Goal: Information Seeking & Learning: Learn about a topic

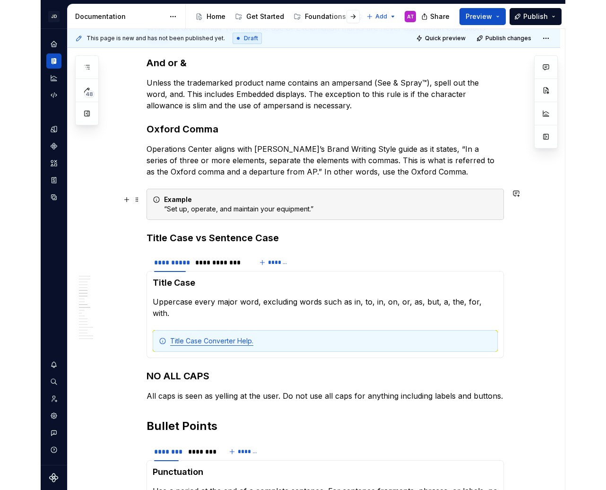
scroll to position [490, 0]
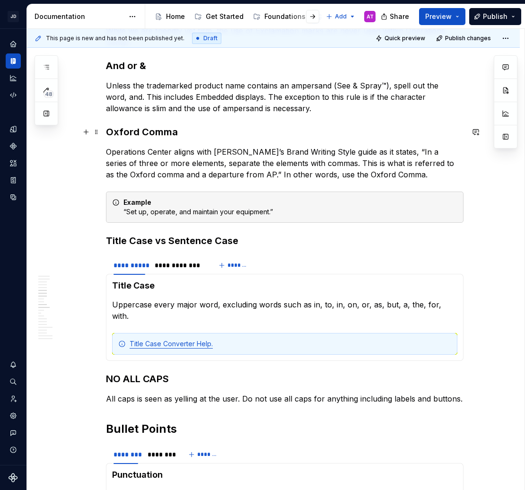
click at [148, 131] on h3 "Oxford Comma" at bounding box center [285, 131] width 358 height 13
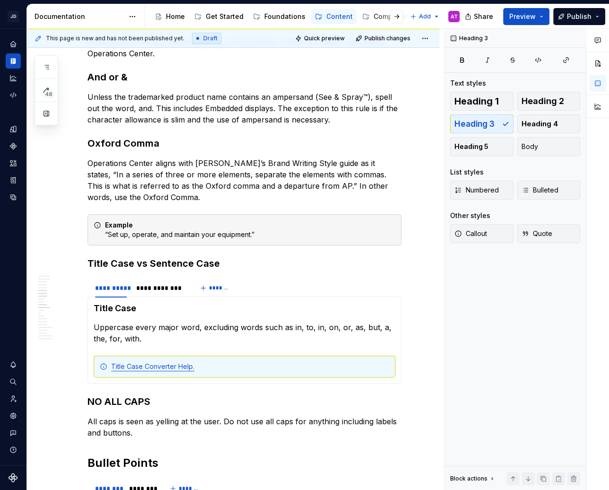
type textarea "*"
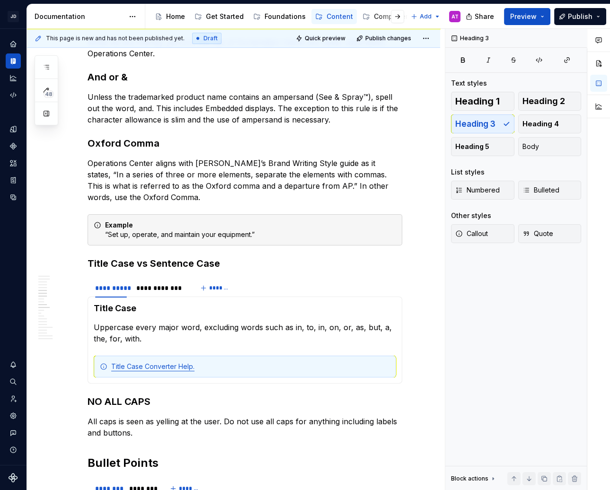
scroll to position [502, 0]
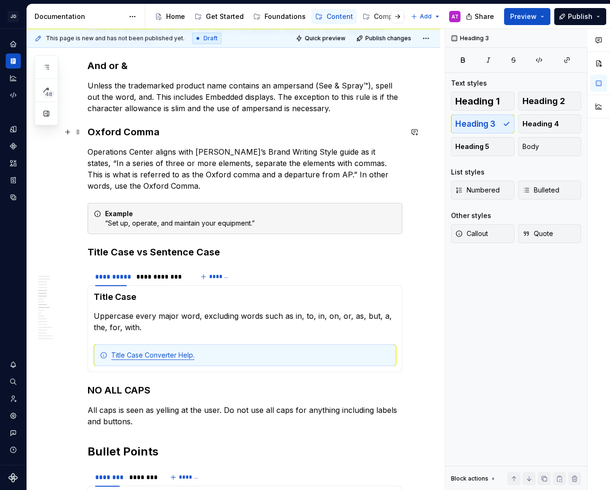
click at [127, 133] on h3 "Oxford Comma" at bounding box center [244, 131] width 314 height 13
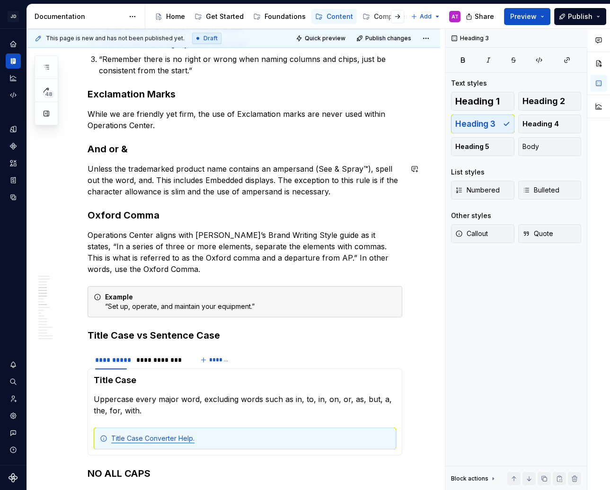
scroll to position [417, 0]
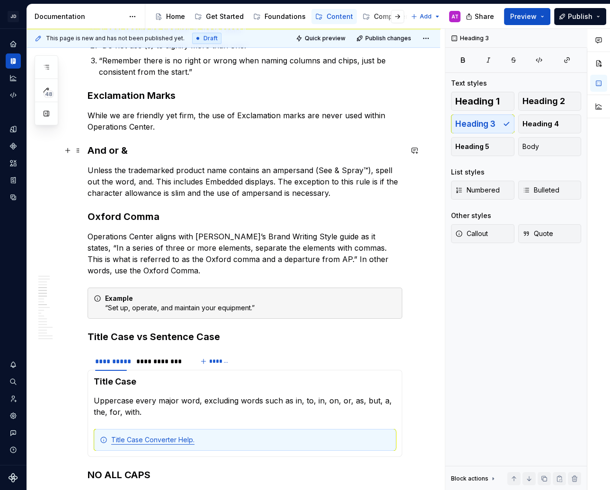
click at [111, 151] on h3 "And or &" at bounding box center [244, 150] width 314 height 13
click at [133, 215] on h3 "Oxford Comma" at bounding box center [244, 216] width 314 height 13
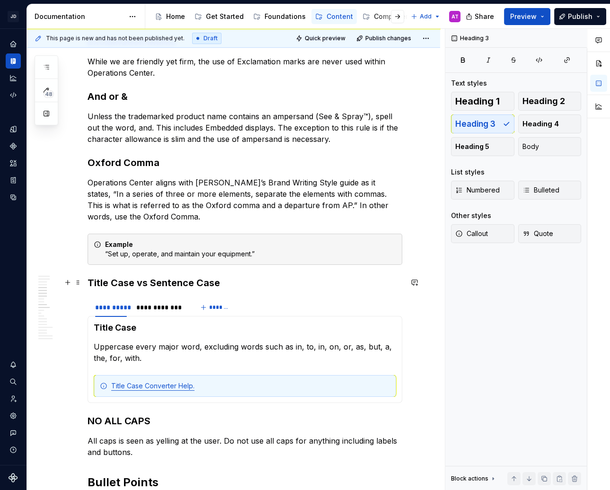
scroll to position [472, 0]
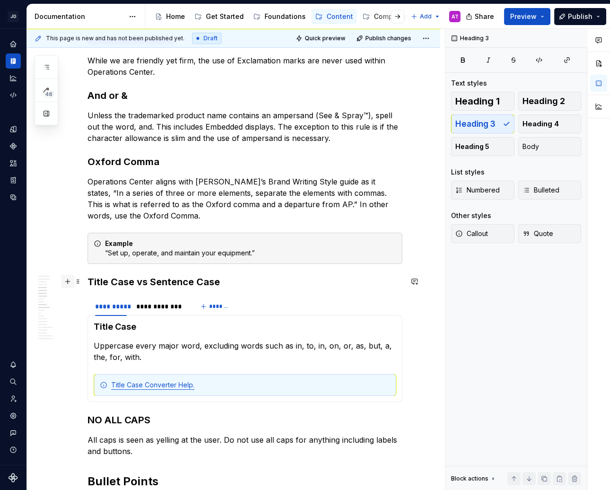
click at [67, 284] on button "button" at bounding box center [67, 281] width 13 height 13
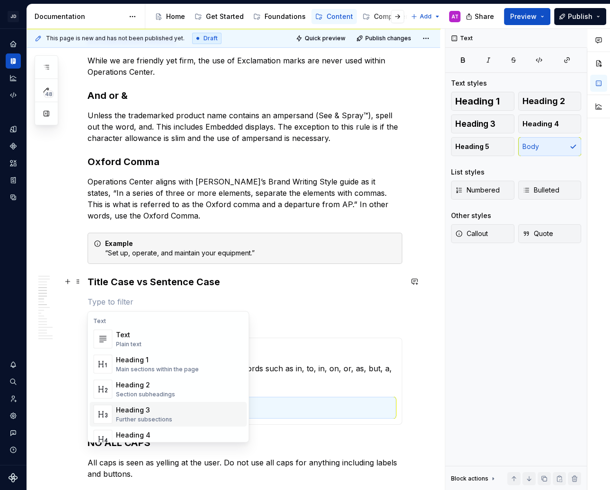
click at [185, 405] on div "Heading 3 Further subsections" at bounding box center [179, 414] width 127 height 19
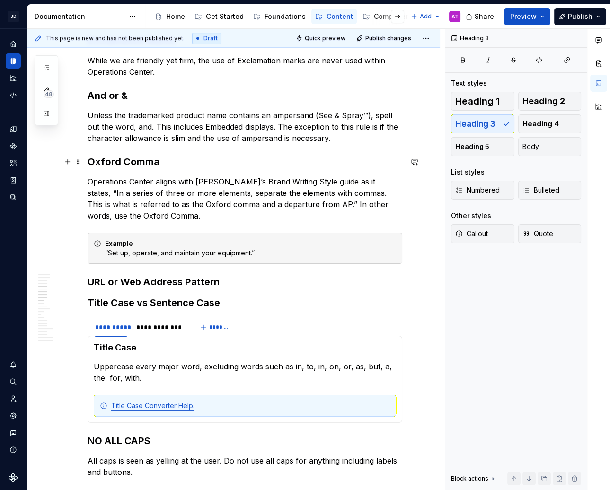
click at [129, 160] on h3 "Oxford Comma" at bounding box center [244, 161] width 314 height 13
click at [172, 280] on h3 "URL or Web Address Pattern" at bounding box center [244, 281] width 314 height 13
click at [229, 281] on h3 "URL or Web Address Pattern" at bounding box center [244, 281] width 314 height 13
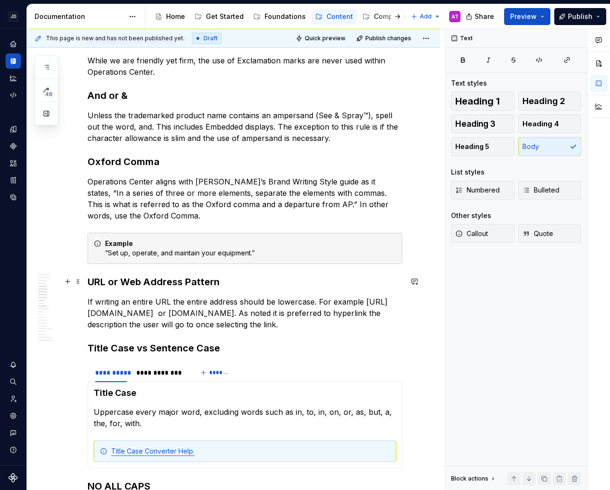
click at [212, 280] on h3 "URL or Web Address Pattern" at bounding box center [244, 281] width 314 height 13
click at [215, 306] on p "If writing an entire URL the entire address should be lowercase. For example [U…" at bounding box center [244, 313] width 314 height 34
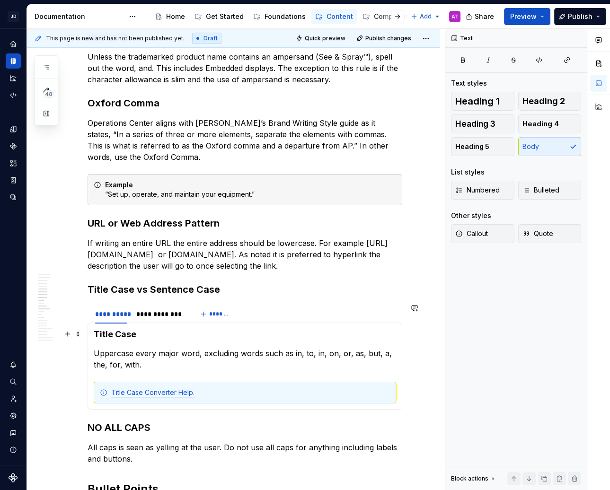
scroll to position [532, 0]
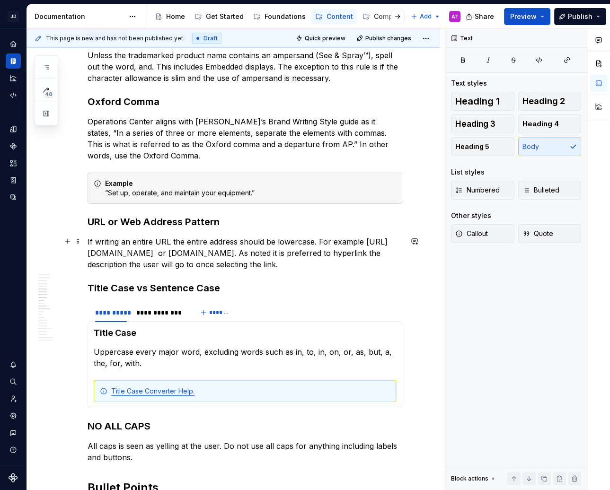
click at [290, 262] on p "If writing an entire URL the entire address should be lowercase. For example [U…" at bounding box center [244, 253] width 314 height 34
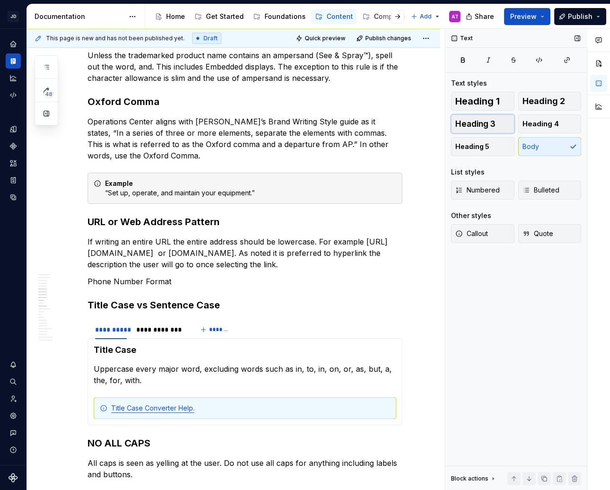
click at [490, 125] on span "Heading 3" at bounding box center [475, 123] width 40 height 9
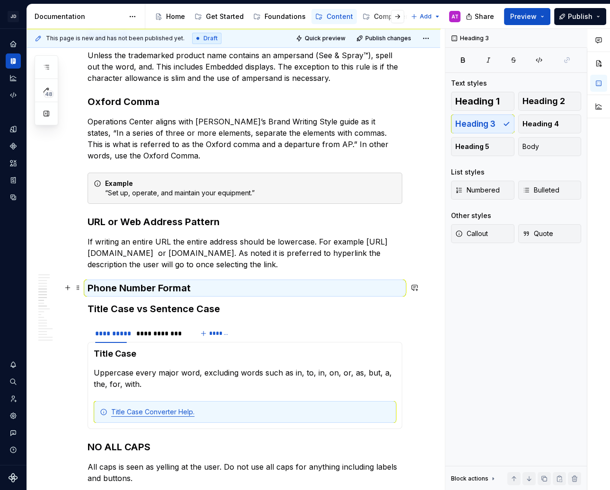
click at [320, 289] on h3 "Phone Number Format" at bounding box center [244, 287] width 314 height 13
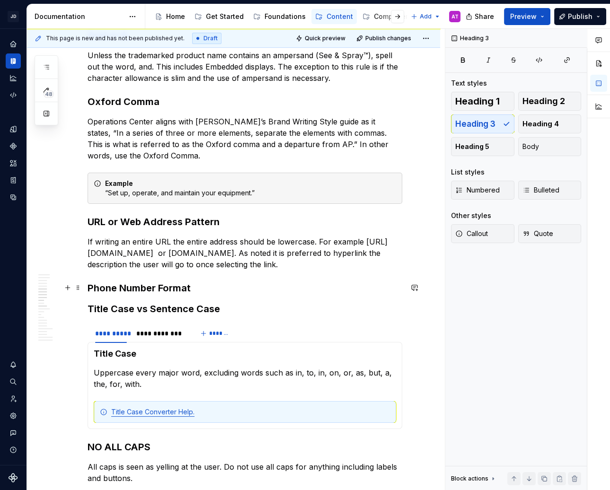
click at [246, 292] on h3 "Phone Number Format" at bounding box center [244, 287] width 314 height 13
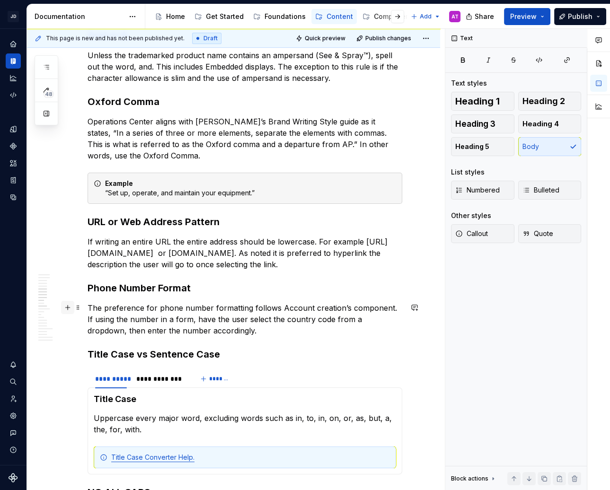
click at [68, 309] on button "button" at bounding box center [67, 307] width 13 height 13
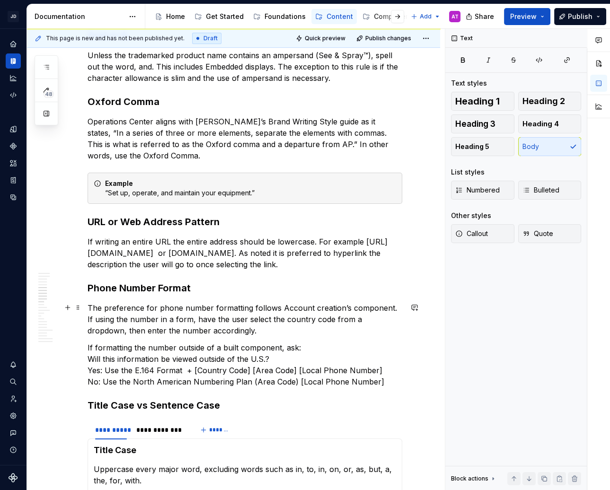
click at [242, 329] on p "The preference for phone number formatting follows Account creation’s component…" at bounding box center [244, 319] width 314 height 34
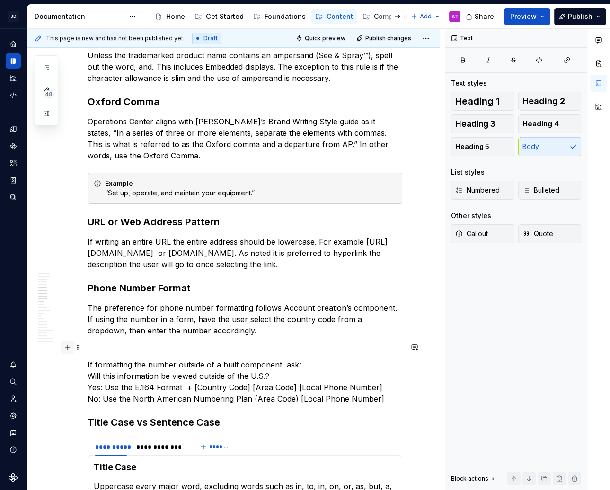
click at [68, 349] on button "button" at bounding box center [67, 347] width 13 height 13
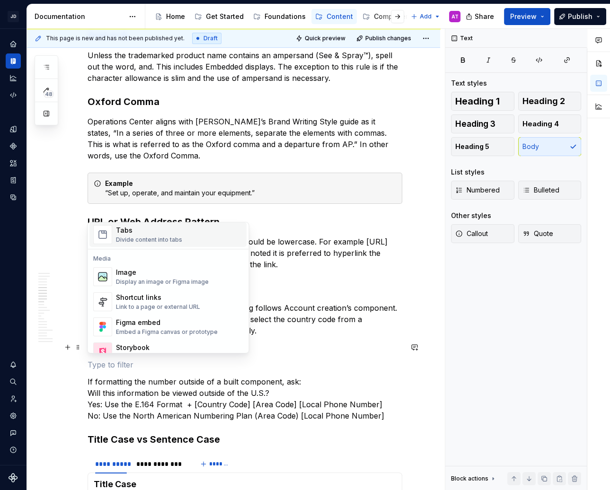
scroll to position [384, 0]
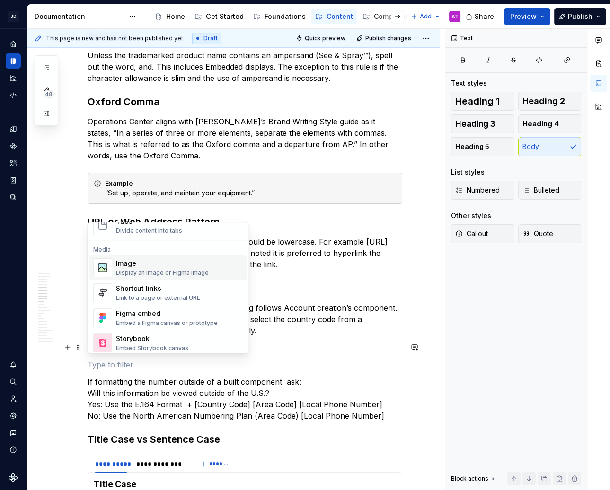
click at [178, 268] on div "Image Display an image or Figma image" at bounding box center [162, 268] width 93 height 18
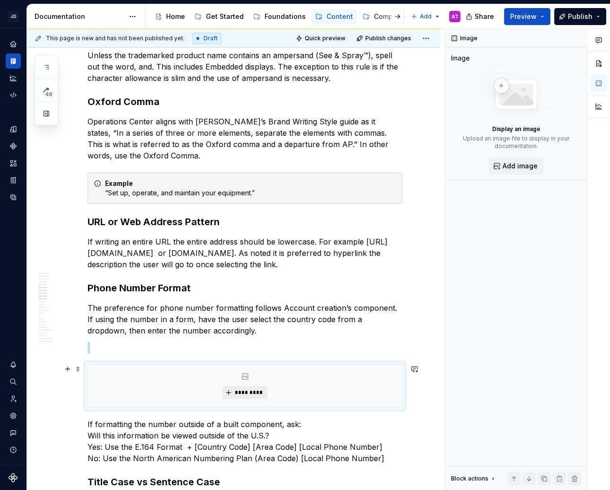
click at [248, 391] on span "*********" at bounding box center [248, 393] width 29 height 8
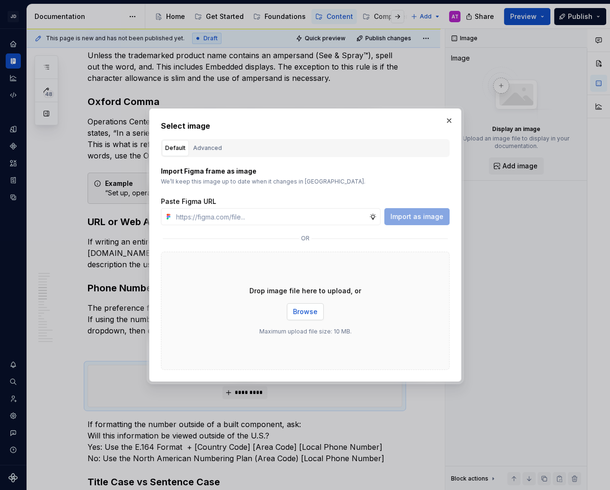
click at [294, 311] on span "Browse" at bounding box center [305, 311] width 25 height 9
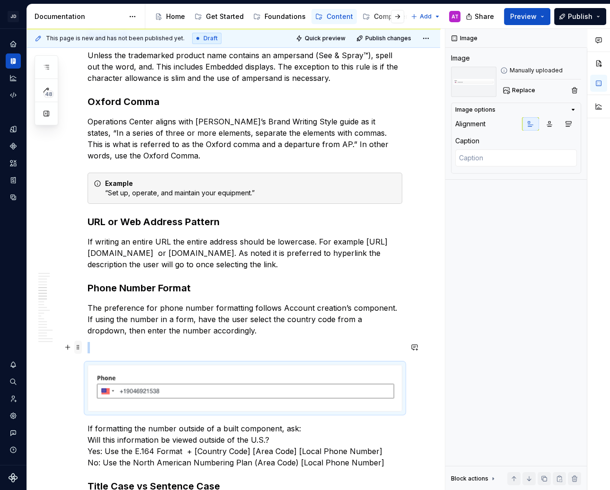
click at [78, 346] on span at bounding box center [78, 347] width 8 height 13
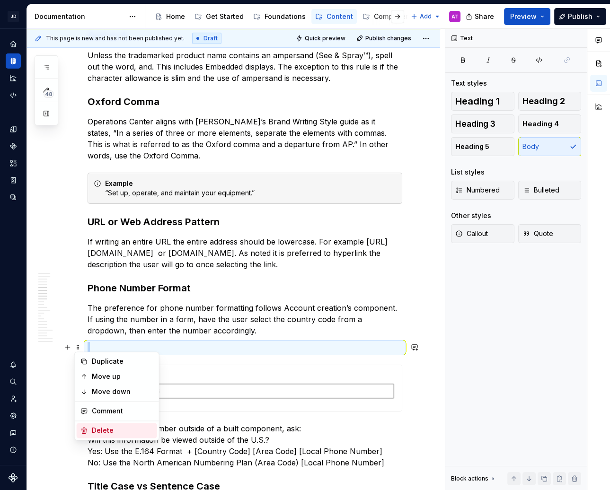
click at [119, 428] on div "Delete" at bounding box center [122, 430] width 61 height 9
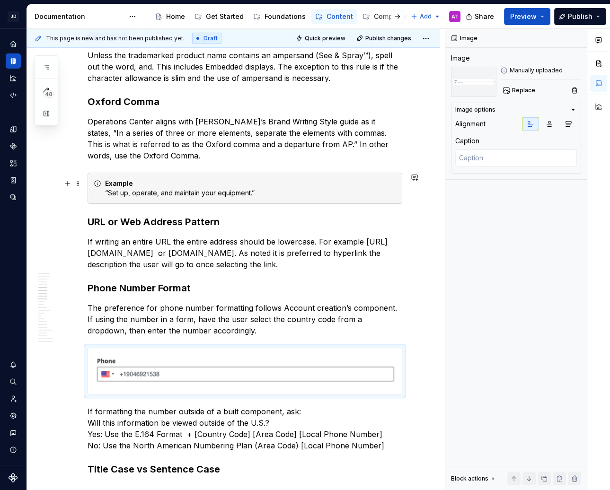
click at [499, 291] on div "Image Image Manually uploaded Replace Image options Alignment Caption Block act…" at bounding box center [515, 260] width 141 height 462
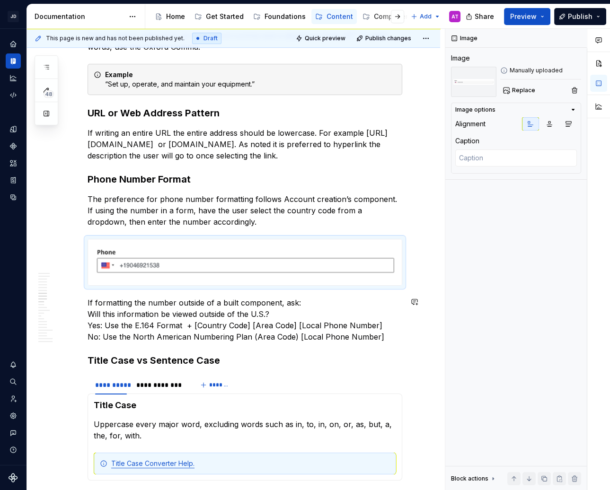
scroll to position [643, 0]
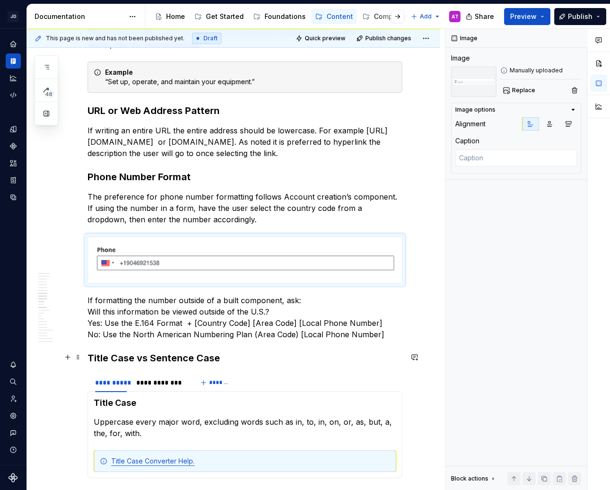
click at [169, 356] on h3 "Title Case vs Sentence Case" at bounding box center [244, 357] width 314 height 13
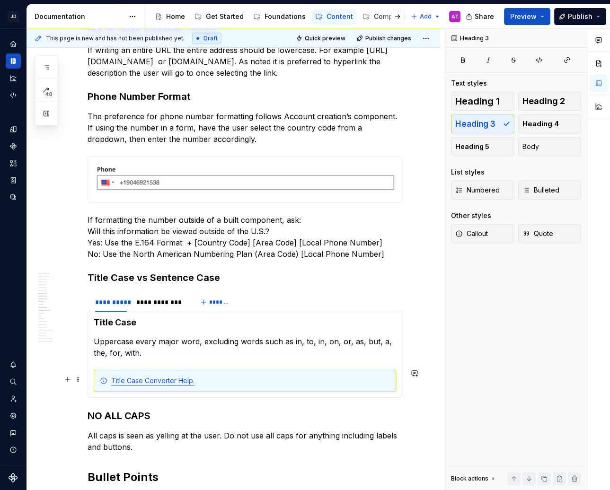
scroll to position [732, 0]
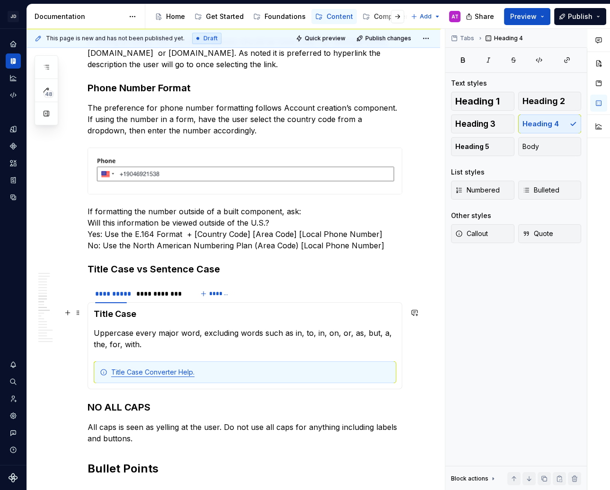
click at [118, 310] on h4 "Title Case" at bounding box center [245, 313] width 302 height 11
click at [158, 296] on div "**********" at bounding box center [160, 293] width 48 height 9
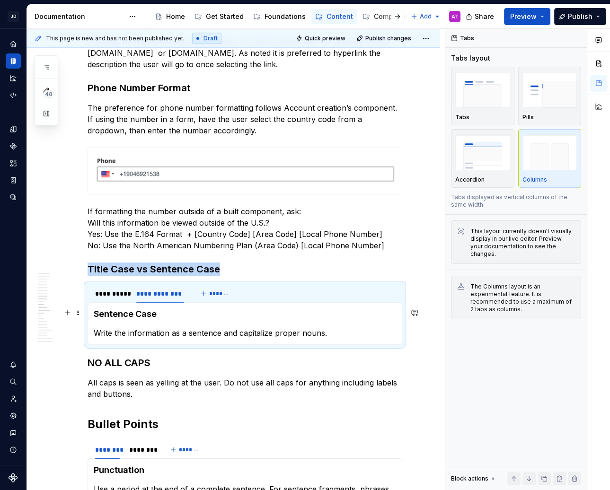
click at [137, 314] on h4 "Sentence Case" at bounding box center [245, 313] width 302 height 11
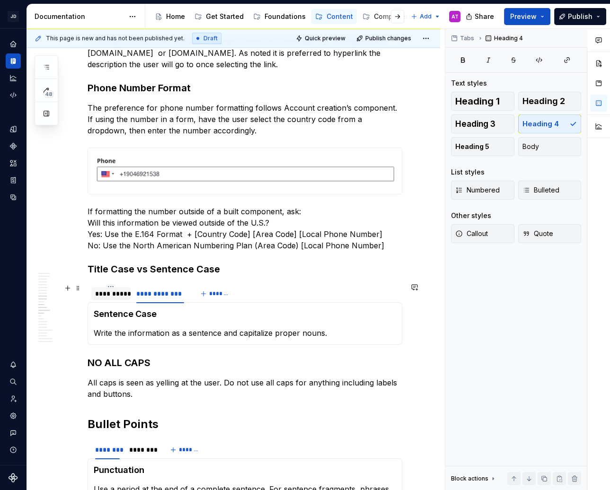
click at [121, 289] on div "**********" at bounding box center [111, 293] width 32 height 9
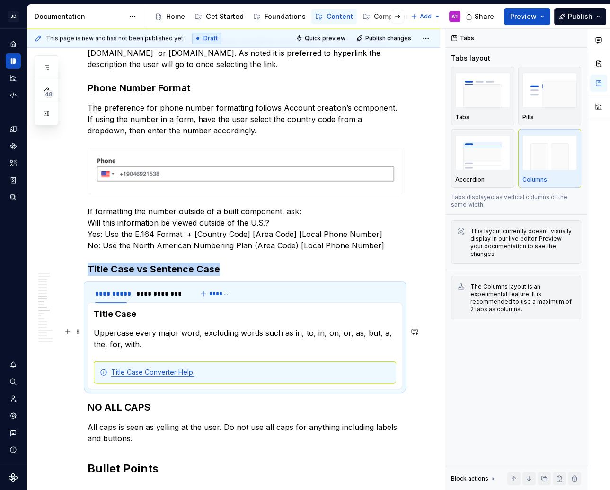
click at [132, 324] on section-item-column "Title Case Uppercase every major word, excluding words such as in, to, in, on, …" at bounding box center [245, 345] width 302 height 75
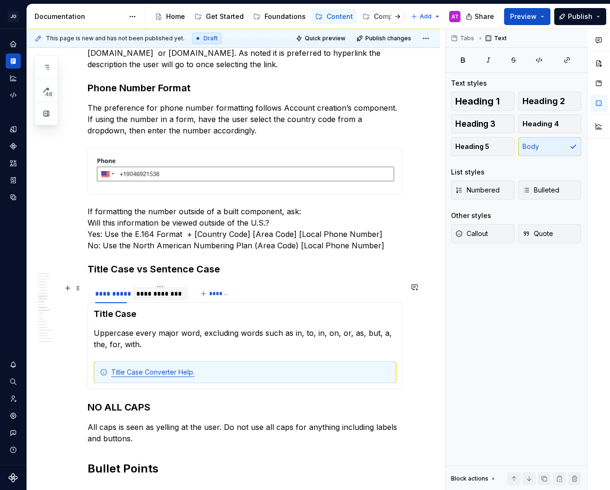
click at [155, 293] on div "**********" at bounding box center [160, 293] width 48 height 9
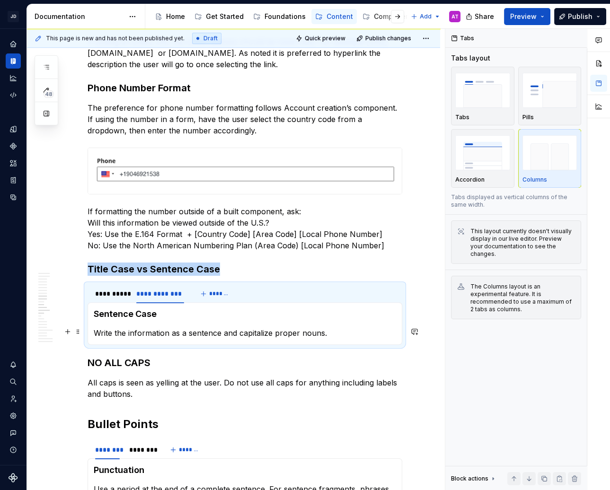
click at [166, 332] on p "Write the information as a sentence and capitalize proper nouns." at bounding box center [245, 332] width 302 height 11
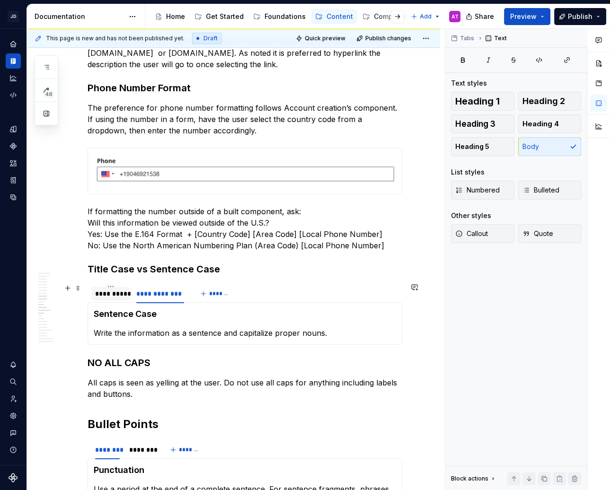
click at [112, 294] on div "**********" at bounding box center [111, 293] width 32 height 9
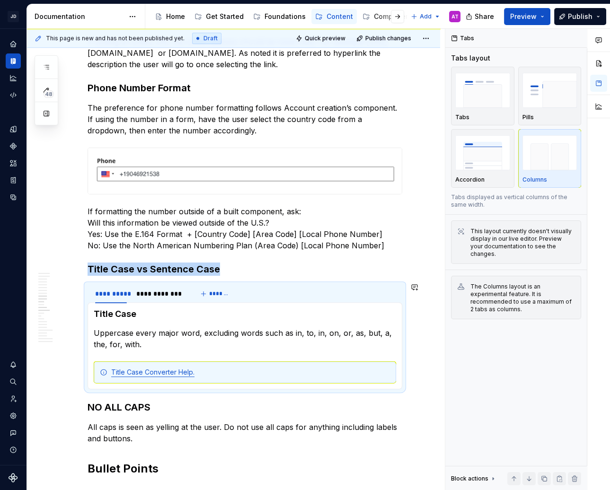
click at [113, 354] on section-item-column "Title Case Uppercase every major word, excluding words such as in, to, in, on, …" at bounding box center [245, 345] width 302 height 75
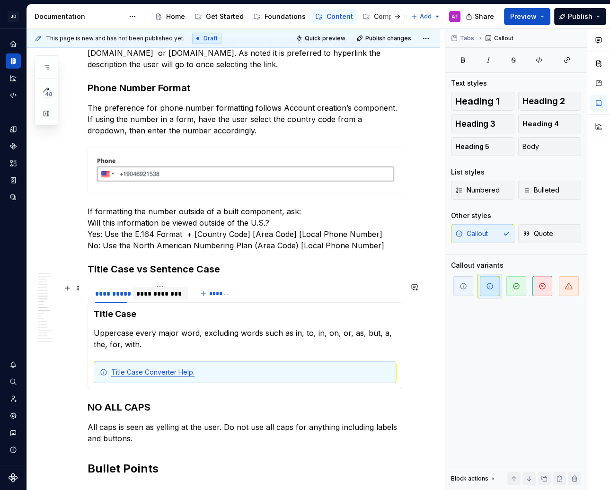
click at [168, 295] on div "**********" at bounding box center [160, 293] width 48 height 9
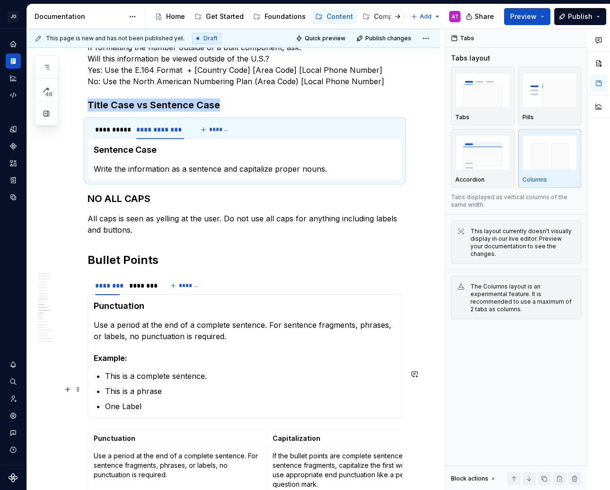
scroll to position [898, 0]
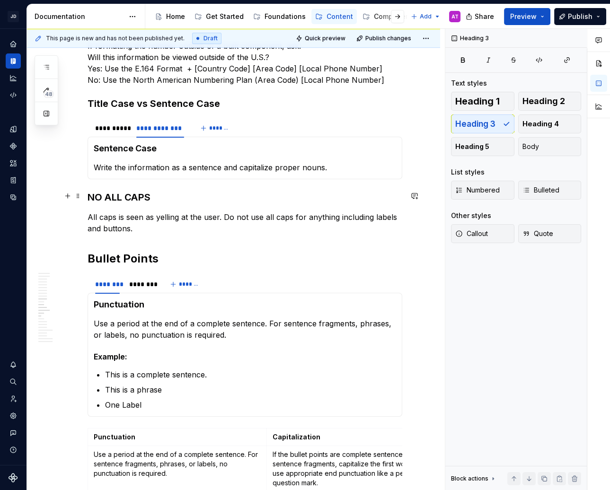
click at [133, 198] on h3 "NO ALL CAPS" at bounding box center [244, 197] width 314 height 13
click at [129, 256] on h2 "Bullet Points" at bounding box center [244, 258] width 314 height 15
click at [128, 196] on h3 "NO ALL CAPS" at bounding box center [244, 197] width 314 height 13
click at [143, 256] on h2 "Bullet Points" at bounding box center [244, 258] width 314 height 15
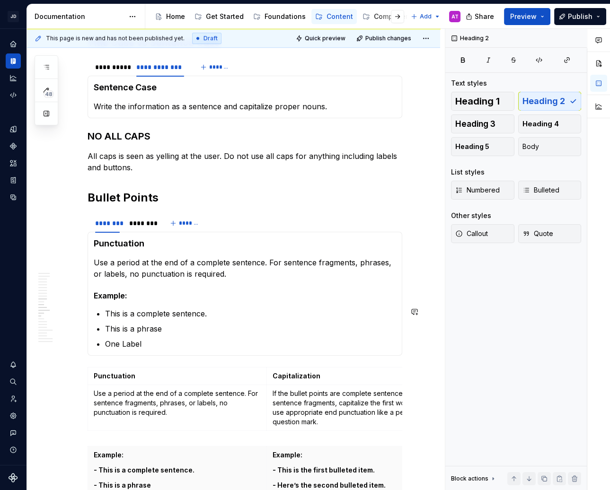
scroll to position [959, 0]
click at [116, 241] on strong "Punctuation" at bounding box center [119, 243] width 51 height 10
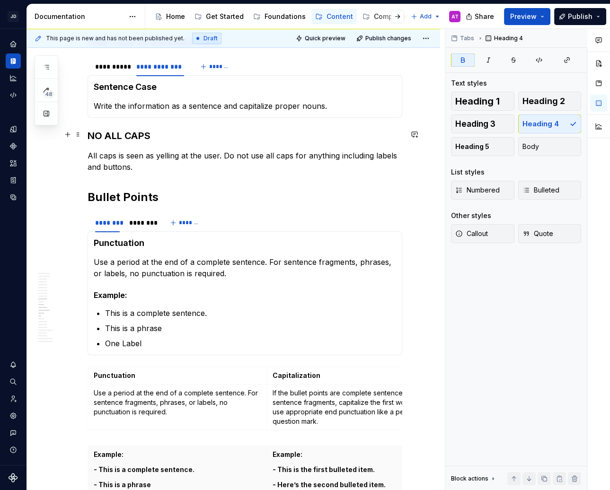
click at [131, 134] on h3 "NO ALL CAPS" at bounding box center [244, 135] width 314 height 13
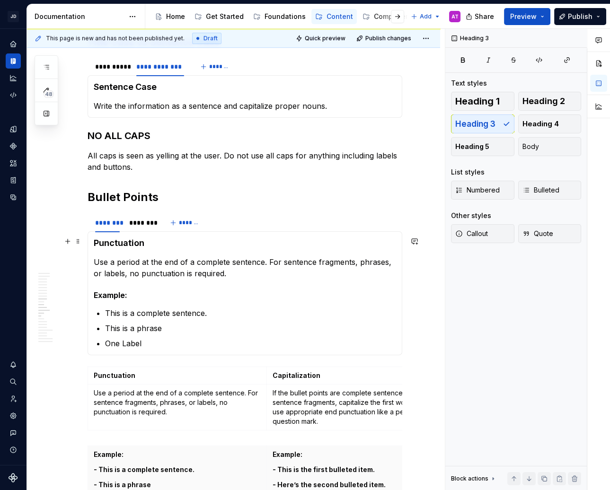
click at [128, 239] on strong "Punctuation" at bounding box center [119, 243] width 51 height 10
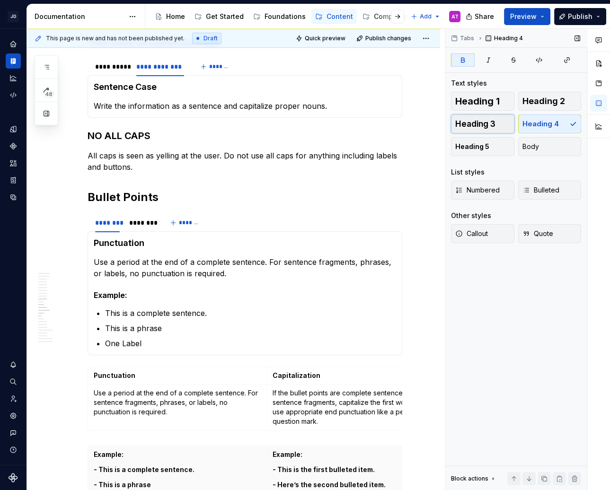
click at [494, 127] on span "Heading 3" at bounding box center [475, 123] width 40 height 9
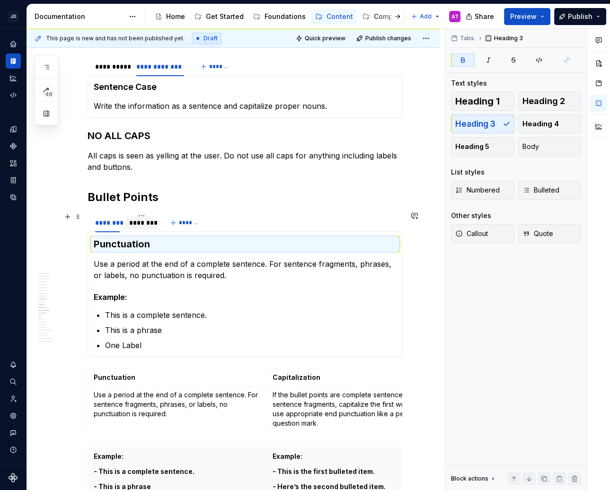
click at [140, 222] on div "********" at bounding box center [141, 222] width 25 height 9
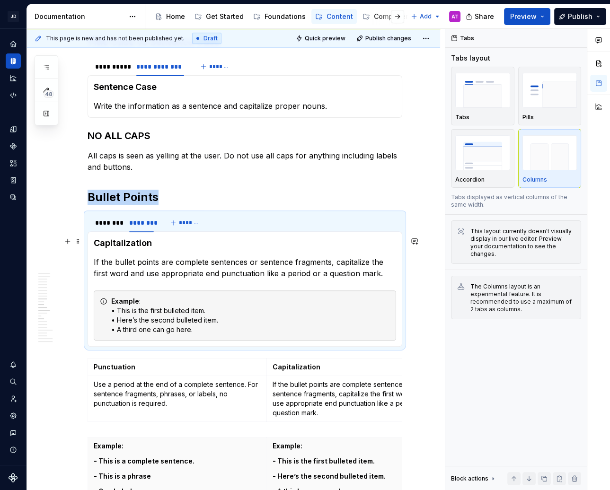
click at [135, 240] on strong "Capitalization" at bounding box center [123, 243] width 58 height 10
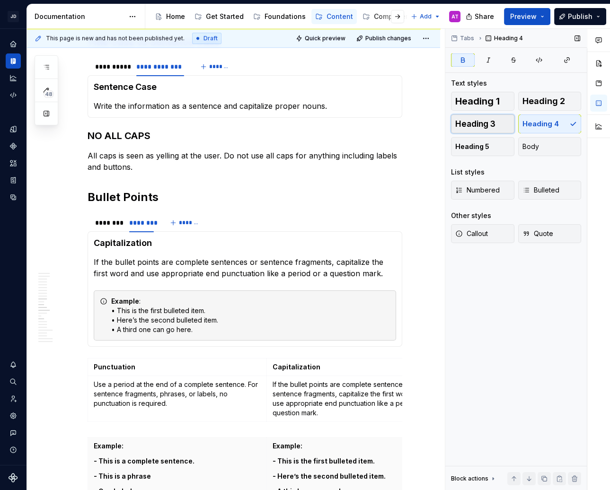
click at [487, 126] on span "Heading 3" at bounding box center [475, 123] width 40 height 9
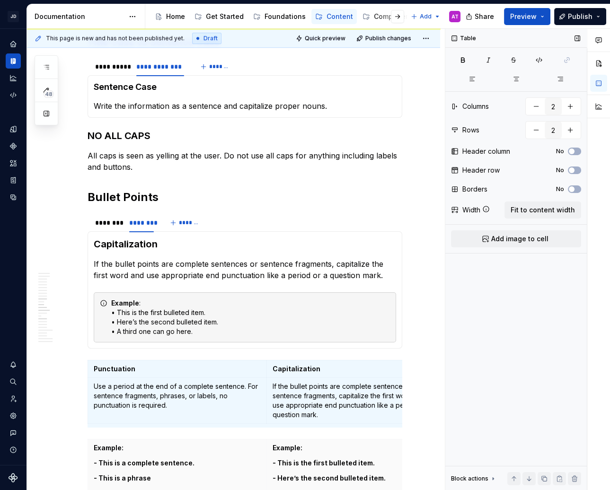
click at [458, 328] on div "Table Columns 2 Rows 2 Header column No Header row No Borders No Width Fit to c…" at bounding box center [515, 260] width 141 height 462
click at [105, 219] on div "********" at bounding box center [107, 222] width 25 height 9
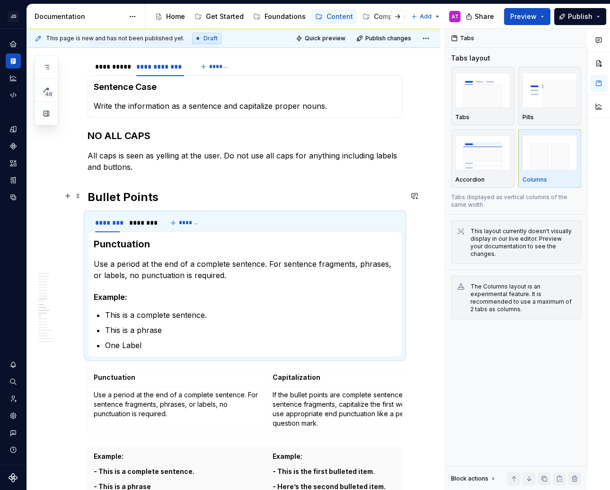
click at [119, 196] on h2 "Bullet Points" at bounding box center [244, 197] width 314 height 15
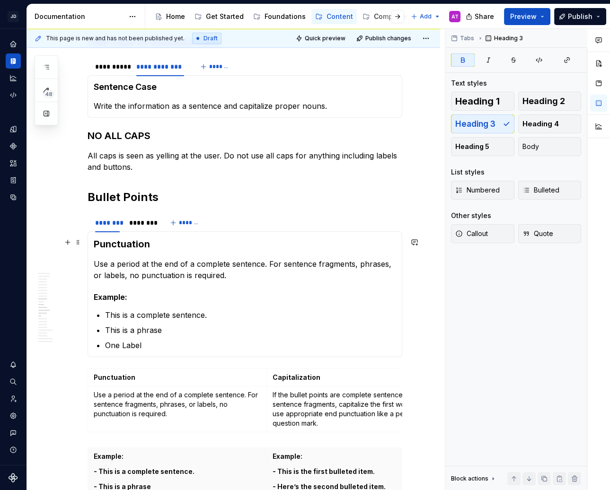
click at [122, 245] on strong "Punctuation" at bounding box center [122, 243] width 56 height 11
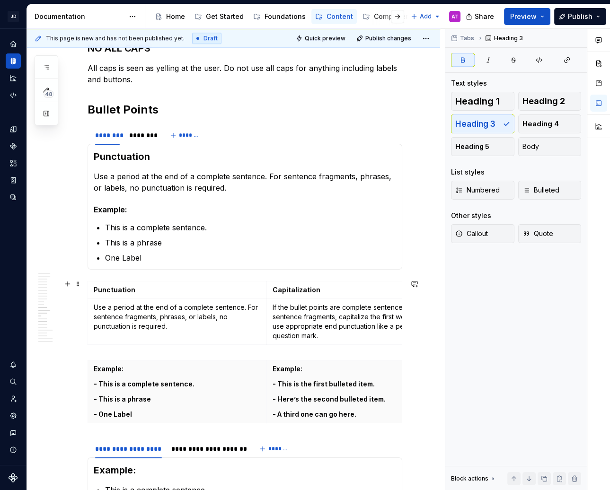
scroll to position [1055, 0]
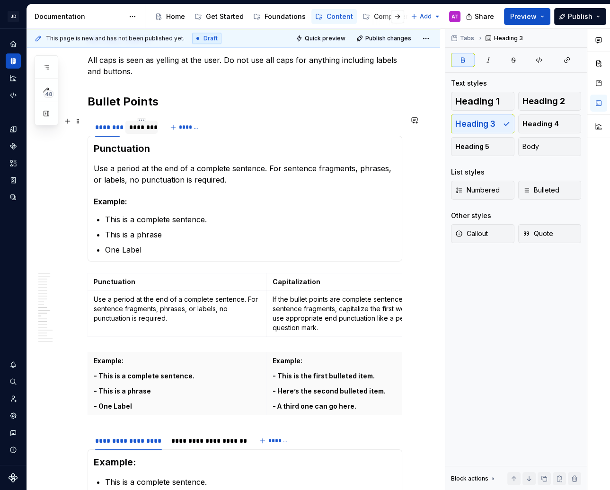
click at [144, 125] on div "********" at bounding box center [141, 126] width 25 height 9
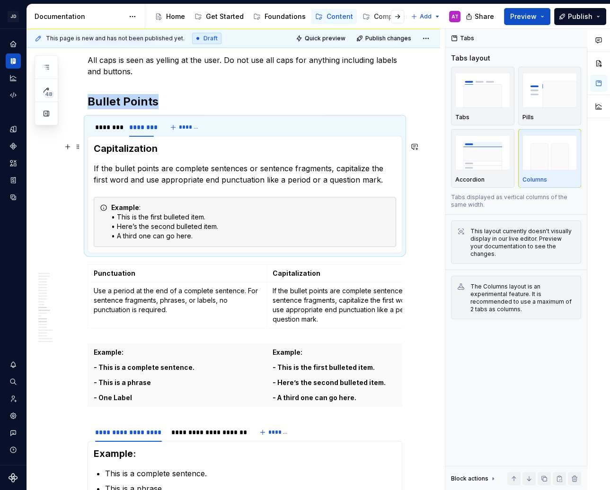
click at [144, 150] on strong "Capitalization" at bounding box center [126, 148] width 64 height 11
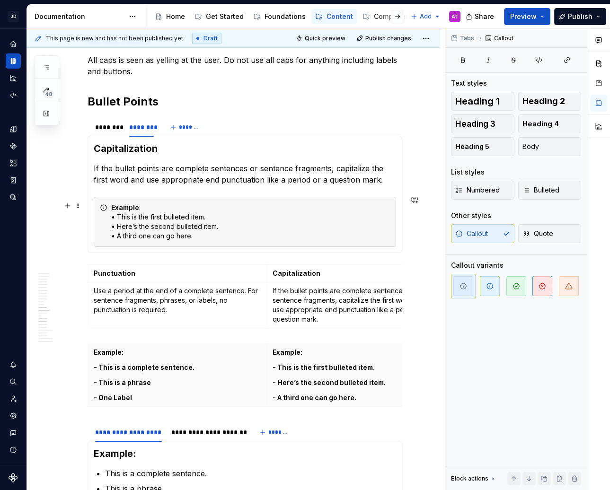
click at [184, 223] on div "Example : • This is the first bulleted item. • Here’s the second bulleted item.…" at bounding box center [250, 222] width 279 height 38
click at [104, 126] on div "********" at bounding box center [107, 126] width 25 height 9
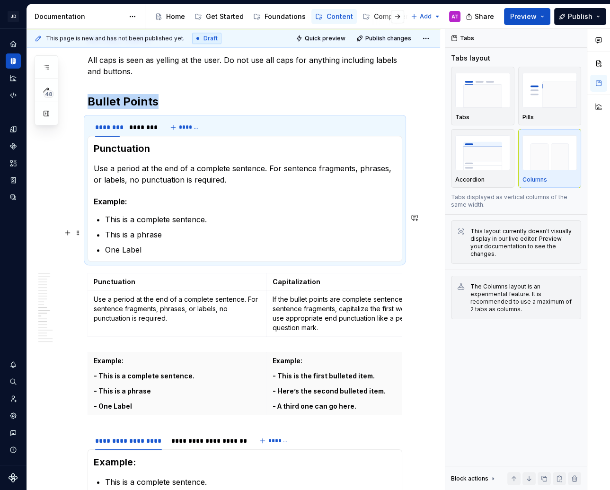
click at [129, 229] on p "This is a phrase" at bounding box center [250, 234] width 291 height 11
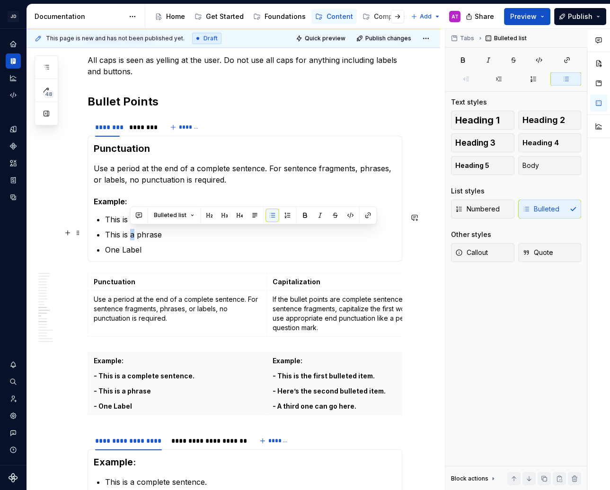
click at [129, 229] on p "This is a phrase" at bounding box center [250, 234] width 291 height 11
click at [122, 245] on p "One Label" at bounding box center [250, 249] width 291 height 11
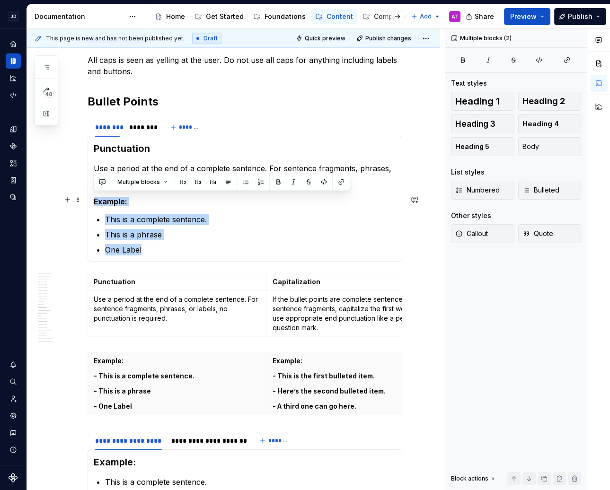
drag, startPoint x: 147, startPoint y: 247, endPoint x: 88, endPoint y: 201, distance: 75.0
click at [88, 200] on div "Punctuation Use a period at the end of a complete sentence. For sentence fragme…" at bounding box center [244, 199] width 314 height 126
click at [487, 237] on span "Callout" at bounding box center [471, 233] width 33 height 9
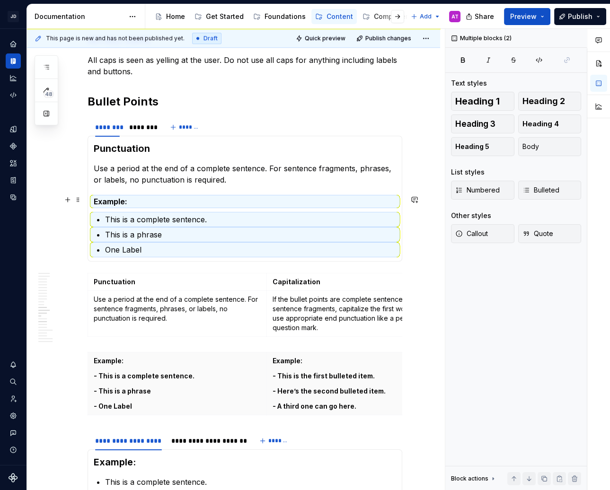
click at [140, 198] on h5 "Example:" at bounding box center [245, 201] width 302 height 9
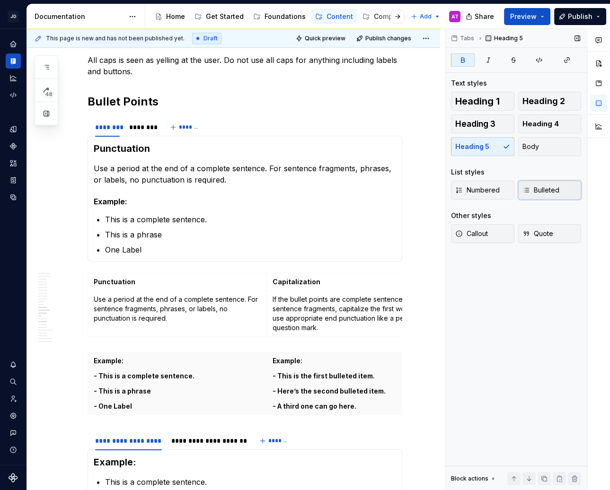
click at [551, 192] on span "Bulleted" at bounding box center [540, 189] width 37 height 9
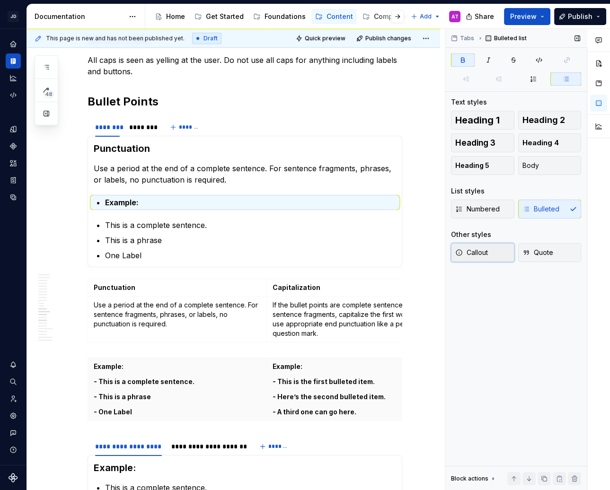
click at [489, 254] on button "Callout" at bounding box center [482, 252] width 63 height 19
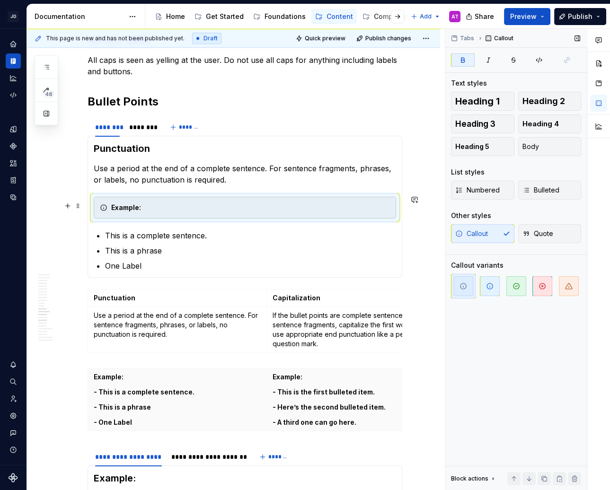
click at [167, 203] on div "Example:" at bounding box center [250, 207] width 279 height 9
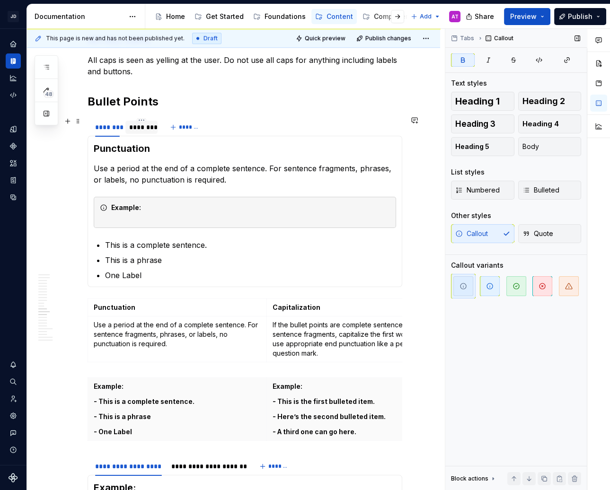
click at [141, 124] on div "********" at bounding box center [141, 126] width 25 height 9
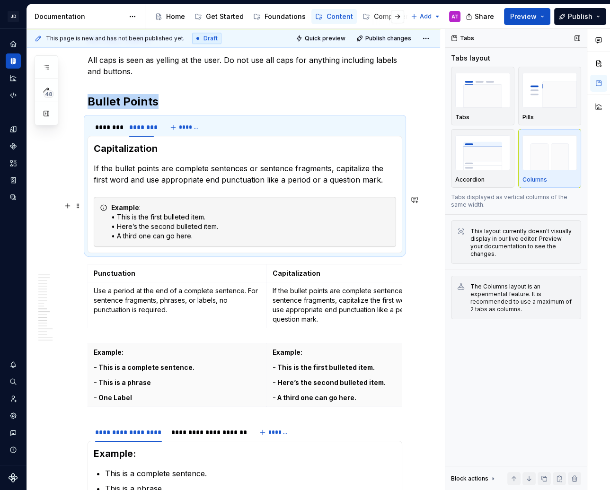
click at [125, 217] on div "Example : • This is the first bulleted item. • Here’s the second bulleted item.…" at bounding box center [250, 222] width 279 height 38
click at [114, 214] on div "Example : • This is the first bulleted item. • Here’s the second bulleted item.…" at bounding box center [250, 222] width 279 height 38
click at [115, 214] on div "Example : • This is the first bulleted item. • Here’s the second bulleted item.…" at bounding box center [250, 222] width 279 height 38
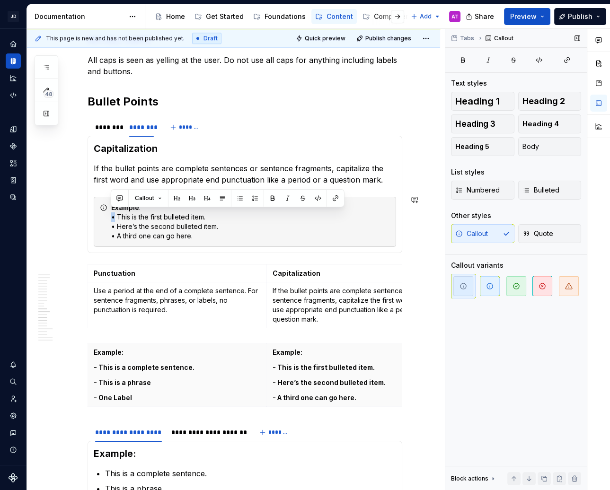
copy div "•"
click at [108, 129] on div "********" at bounding box center [107, 126] width 25 height 9
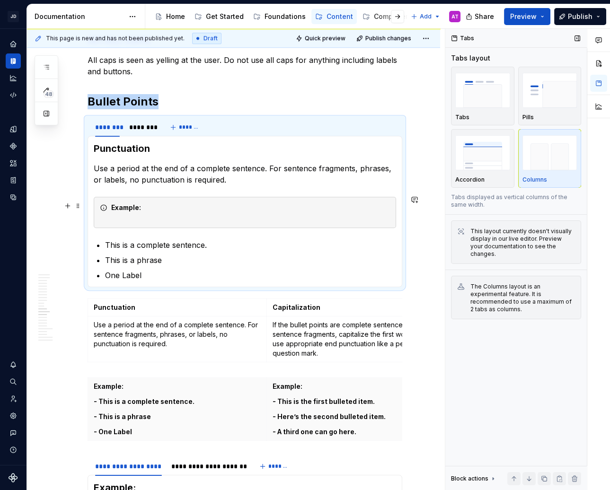
click at [132, 217] on div "Example:" at bounding box center [250, 212] width 279 height 19
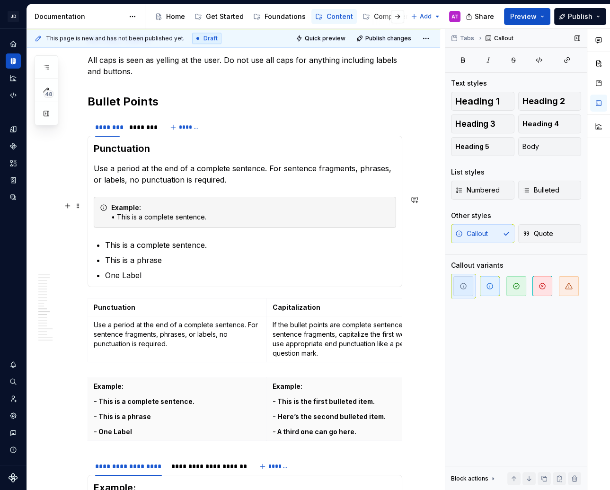
click at [221, 217] on div "Example: • This is a complete sentence." at bounding box center [250, 212] width 279 height 19
type textarea "*"
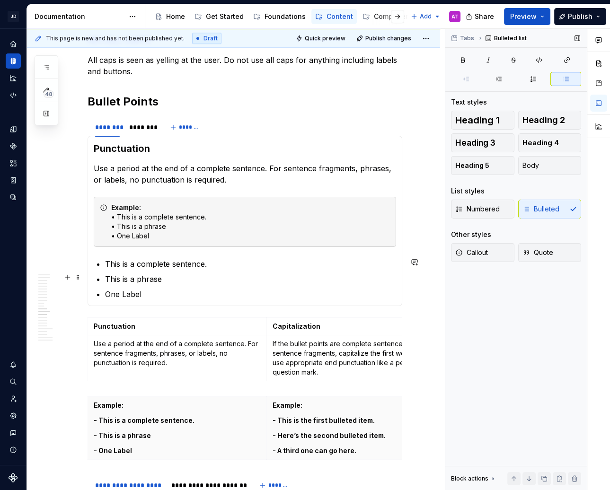
click at [154, 279] on p "This is a phrase" at bounding box center [250, 278] width 291 height 11
click at [173, 289] on p "One Label" at bounding box center [250, 293] width 291 height 11
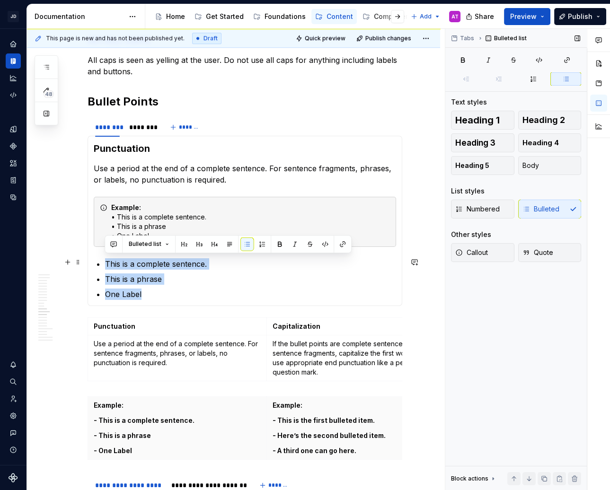
drag, startPoint x: 162, startPoint y: 294, endPoint x: 95, endPoint y: 262, distance: 75.1
click at [95, 262] on section-item-column "Punctuation Use a period at the end of a complete sentence. For sentence fragme…" at bounding box center [245, 221] width 302 height 158
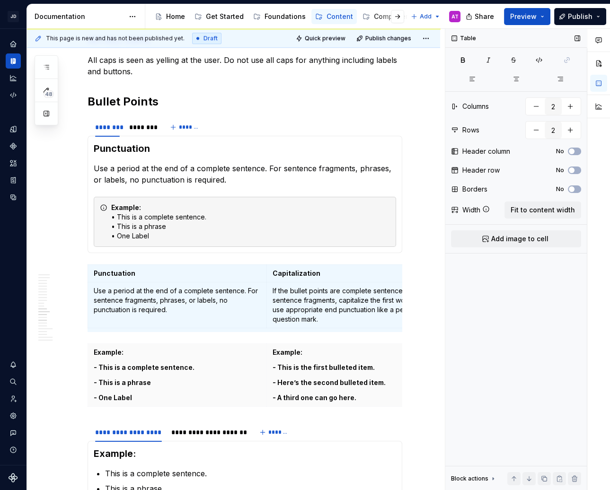
click at [516, 355] on div "Table Columns 2 Rows 2 Header column No Header row No Borders No Width Fit to c…" at bounding box center [515, 260] width 141 height 462
click at [78, 270] on span at bounding box center [78, 266] width 8 height 13
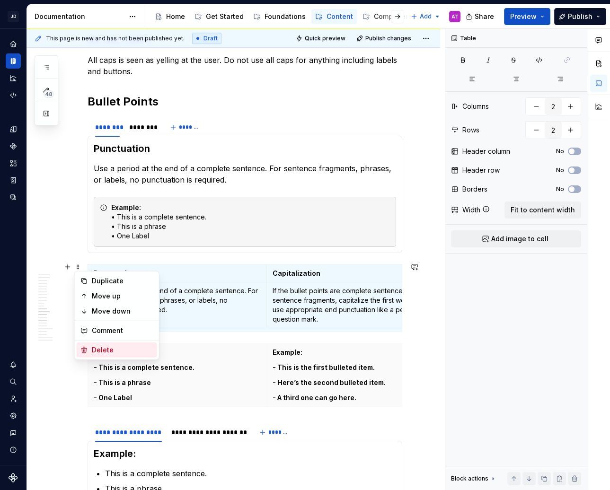
click at [98, 348] on div "Delete" at bounding box center [122, 349] width 61 height 9
type input "1"
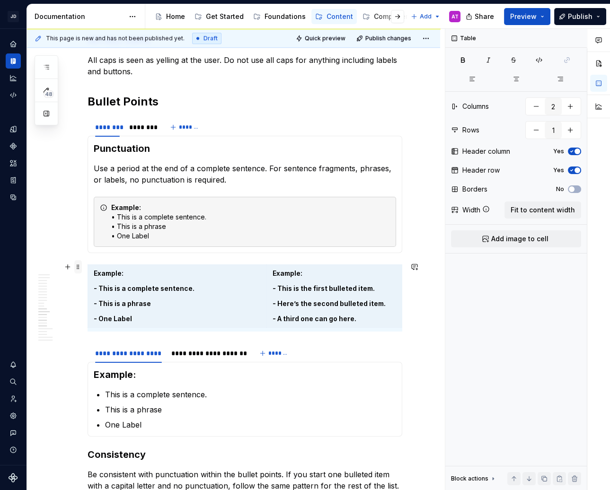
click at [77, 268] on span at bounding box center [78, 266] width 8 height 13
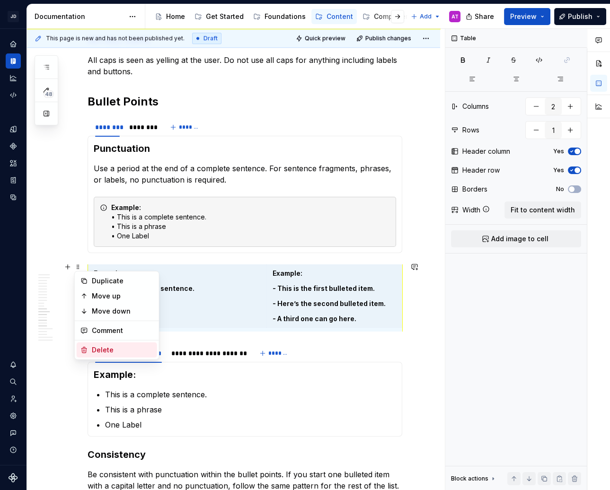
click at [114, 348] on div "Delete" at bounding box center [122, 349] width 61 height 9
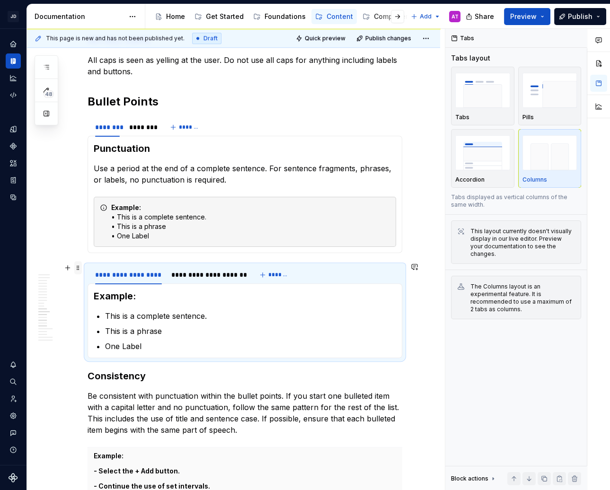
click at [78, 269] on span at bounding box center [78, 267] width 8 height 13
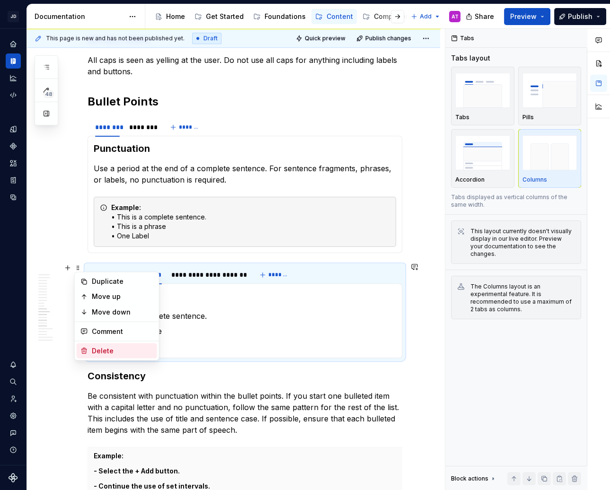
click at [114, 348] on div "Delete" at bounding box center [122, 350] width 61 height 9
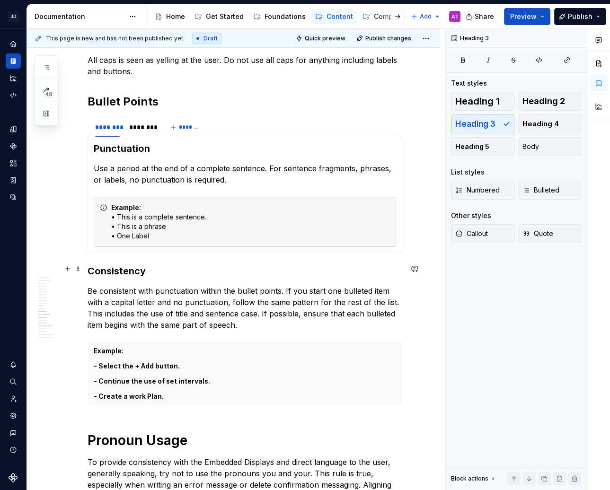
click at [122, 269] on h3 "Consistency" at bounding box center [244, 270] width 314 height 13
click at [139, 297] on p "Be consistent with punctuation within the bullet points. If you start one bulle…" at bounding box center [244, 307] width 314 height 45
click at [262, 324] on p "Be consistent with punctuation within the bullet points. If you start one bulle…" at bounding box center [244, 307] width 314 height 45
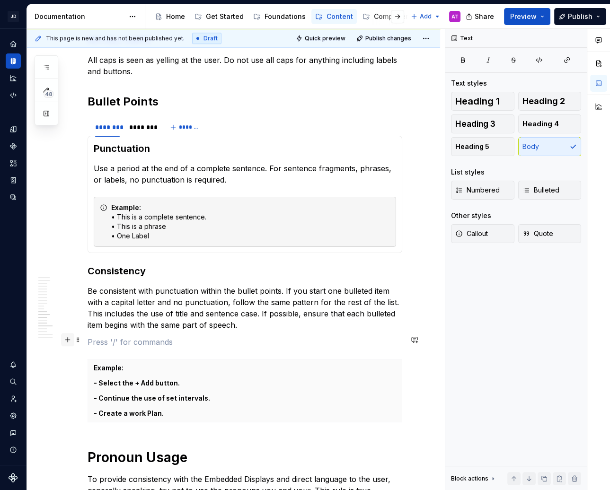
click at [68, 340] on button "button" at bounding box center [67, 339] width 13 height 13
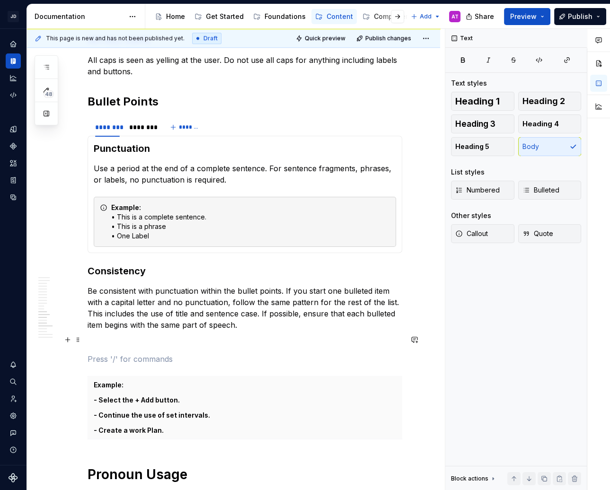
click at [302, 353] on p at bounding box center [244, 358] width 314 height 11
click at [268, 336] on p at bounding box center [244, 341] width 314 height 11
click at [480, 232] on span "Callout" at bounding box center [471, 233] width 33 height 9
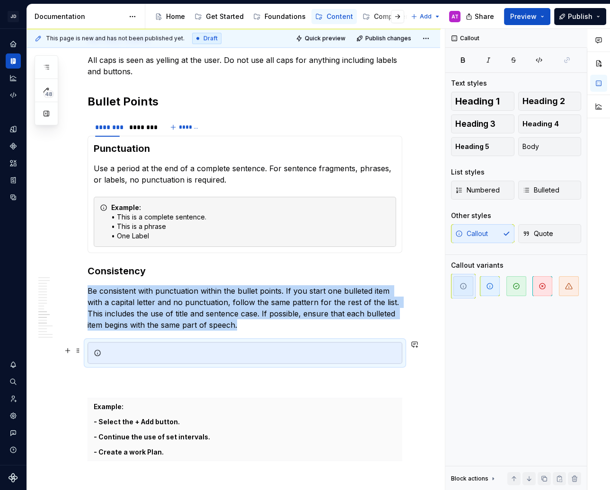
click at [142, 348] on div at bounding box center [250, 352] width 291 height 9
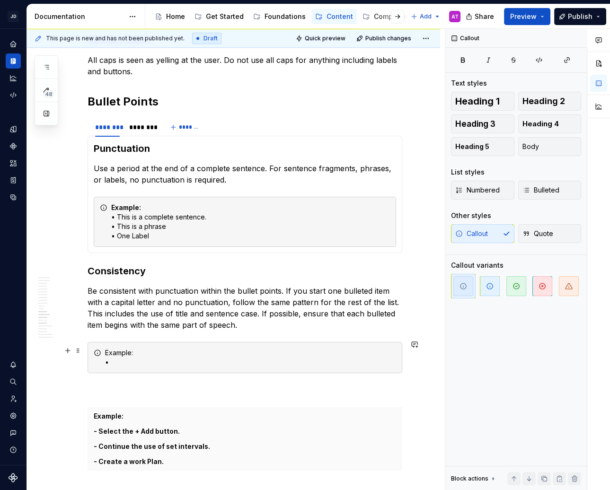
click at [117, 349] on div "Example: •" at bounding box center [250, 357] width 291 height 19
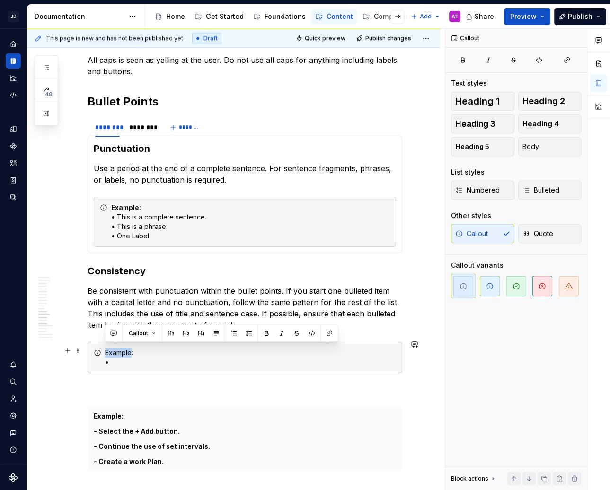
click at [117, 349] on div "Example: •" at bounding box center [250, 357] width 291 height 19
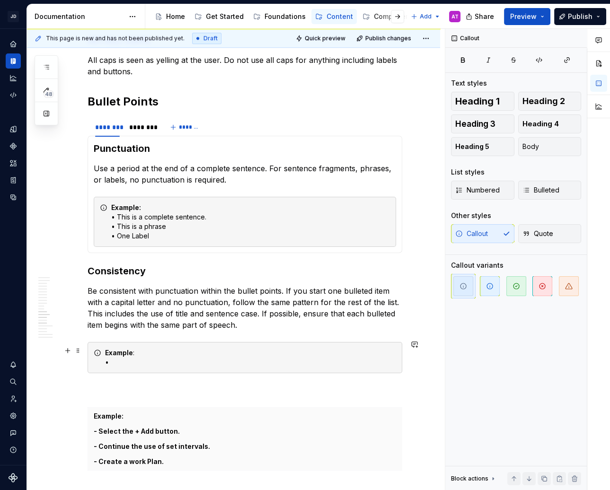
click at [138, 361] on div "Example : •" at bounding box center [250, 357] width 291 height 19
click at [145, 350] on div "Example : •" at bounding box center [250, 357] width 291 height 19
click at [151, 204] on div "Example: • This is a complete sentence. • This is a phrase • One Label" at bounding box center [250, 222] width 279 height 38
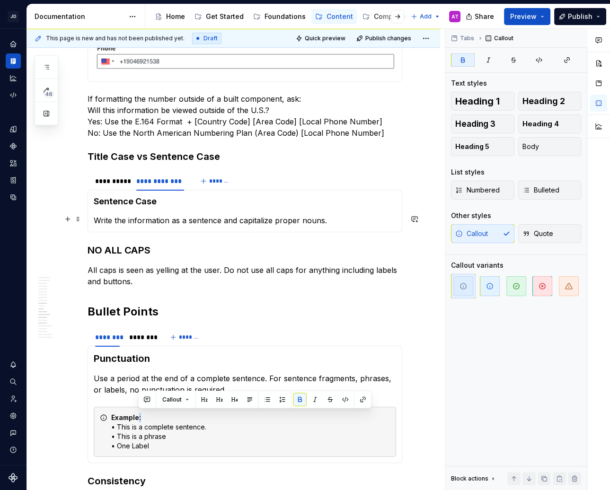
scroll to position [843, 0]
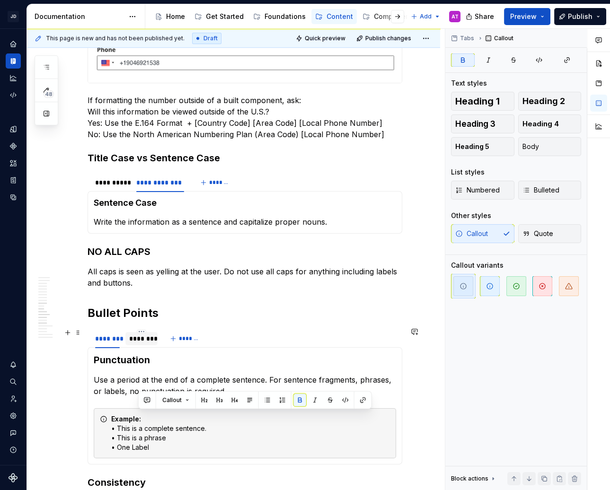
click at [141, 337] on div "********" at bounding box center [141, 338] width 25 height 9
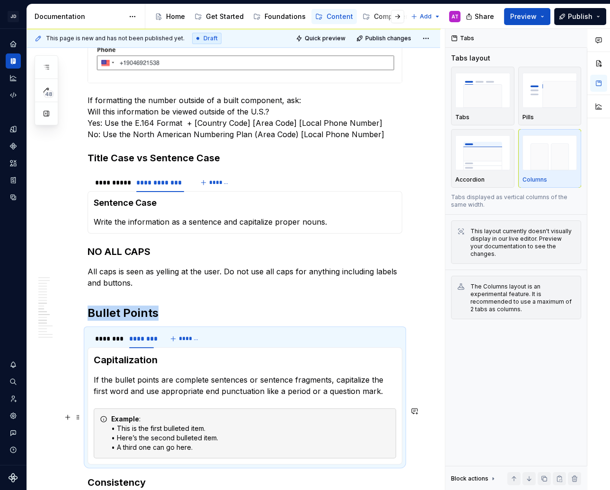
click at [147, 416] on div "Example : • This is the first bulleted item. • Here’s the second bulleted item.…" at bounding box center [250, 433] width 279 height 38
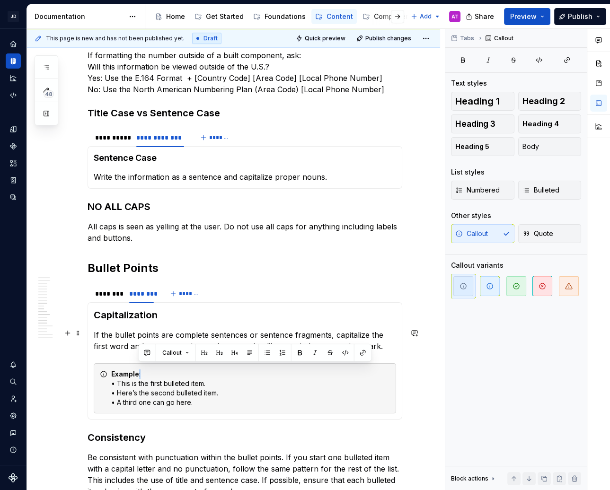
scroll to position [899, 0]
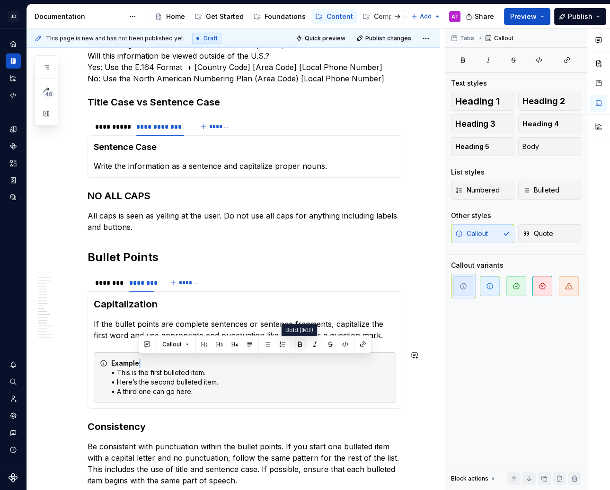
click at [298, 346] on button "button" at bounding box center [299, 344] width 13 height 13
click at [296, 345] on button "button" at bounding box center [299, 344] width 13 height 13
click at [507, 401] on div "Tabs Callout Text styles Heading 1 Heading 2 Heading 3 Heading 4 Heading 5 Body…" at bounding box center [515, 260] width 141 height 462
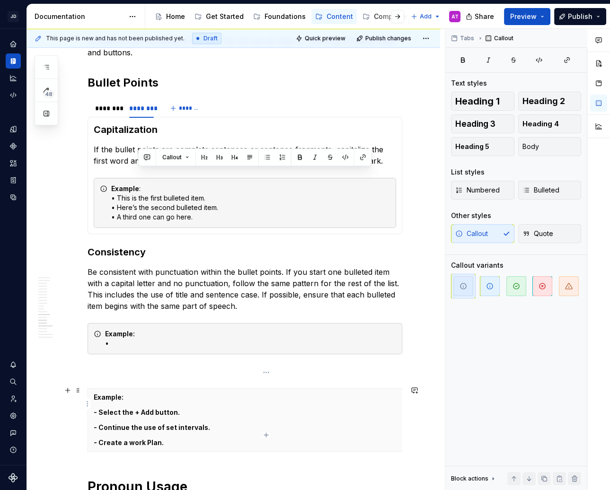
scroll to position [1095, 0]
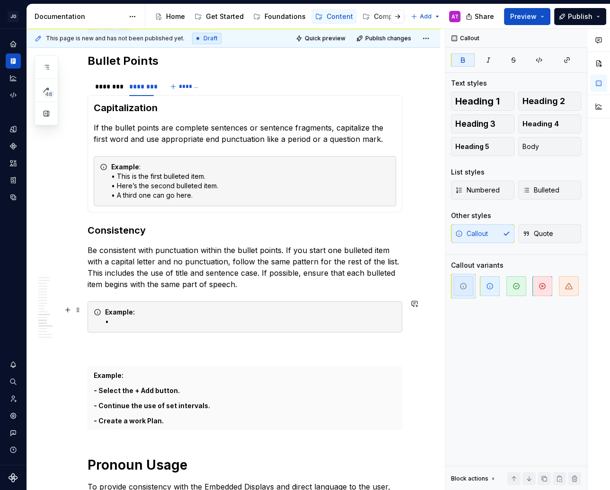
click at [156, 308] on div "Example: •" at bounding box center [250, 316] width 291 height 19
click at [131, 320] on div "Example: •" at bounding box center [250, 316] width 291 height 19
click at [203, 324] on div "Example: • Select the + Add button." at bounding box center [244, 316] width 314 height 31
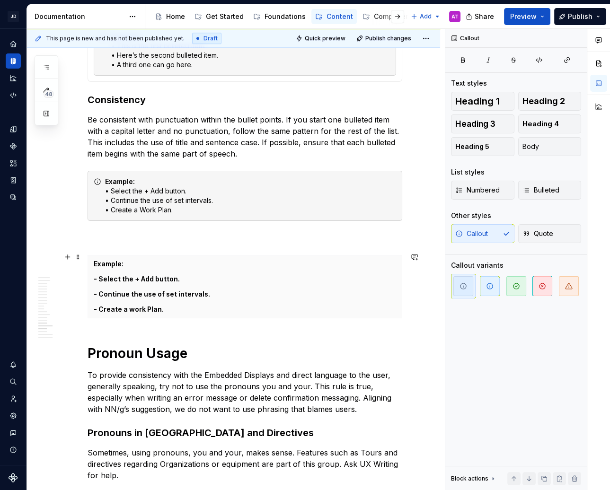
scroll to position [1252, 0]
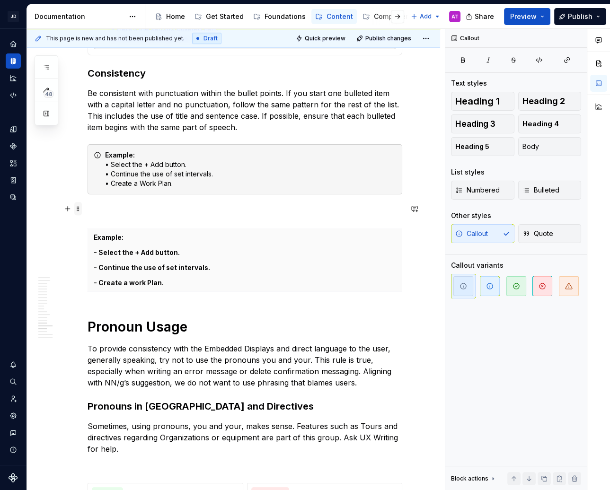
click at [77, 206] on span at bounding box center [78, 208] width 8 height 13
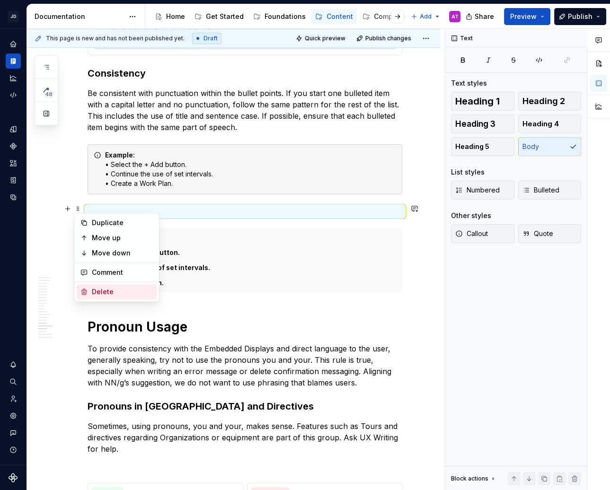
click at [99, 293] on div "Delete" at bounding box center [122, 291] width 61 height 9
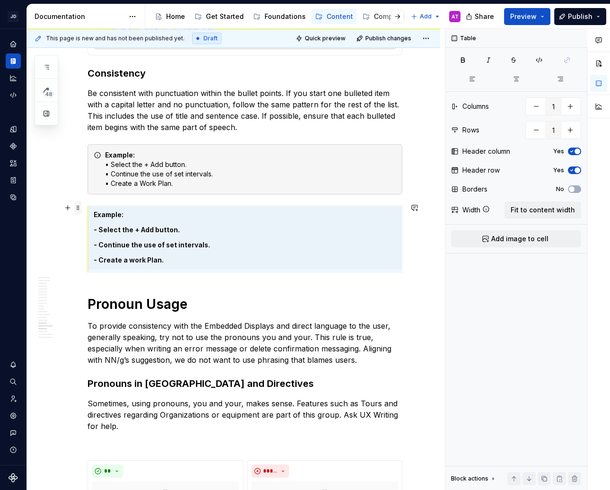
click at [79, 206] on span at bounding box center [78, 207] width 8 height 13
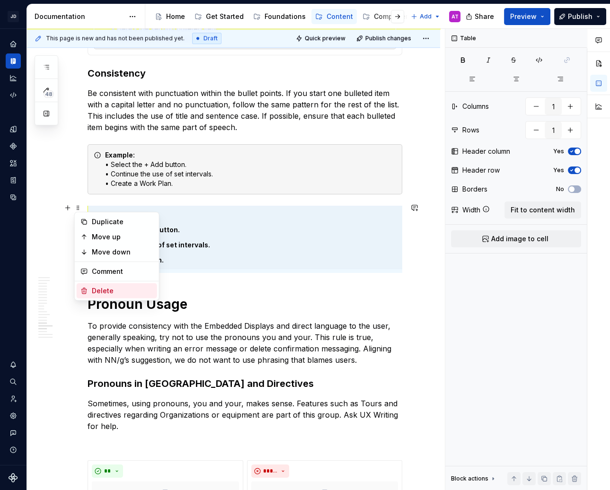
click at [114, 288] on div "Delete" at bounding box center [122, 290] width 61 height 9
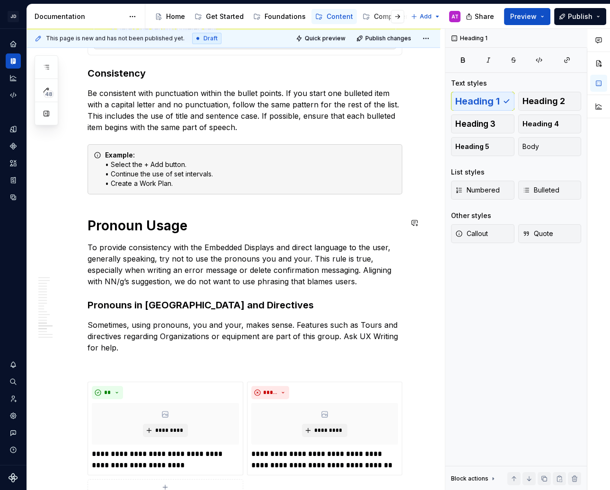
click at [116, 227] on h1 "Pronoun Usage" at bounding box center [244, 225] width 314 height 17
click at [551, 103] on span "Heading 2" at bounding box center [543, 100] width 43 height 9
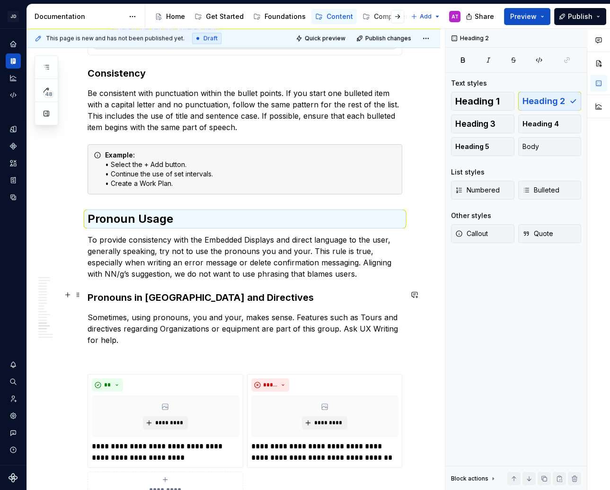
click at [217, 295] on h3 "Pronouns in [GEOGRAPHIC_DATA] and Directives" at bounding box center [244, 297] width 314 height 13
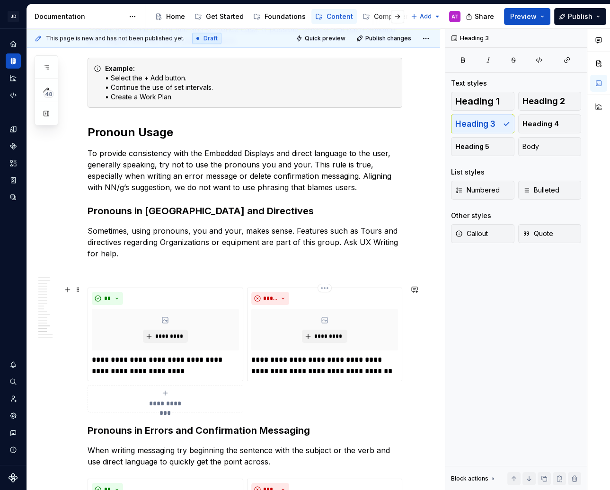
scroll to position [1344, 0]
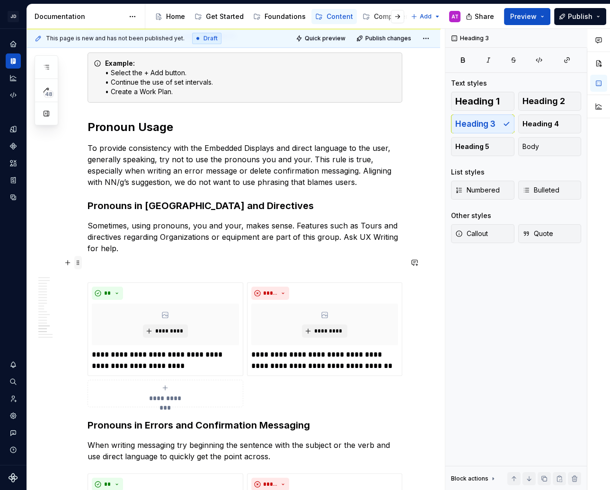
click at [79, 262] on span at bounding box center [78, 262] width 8 height 13
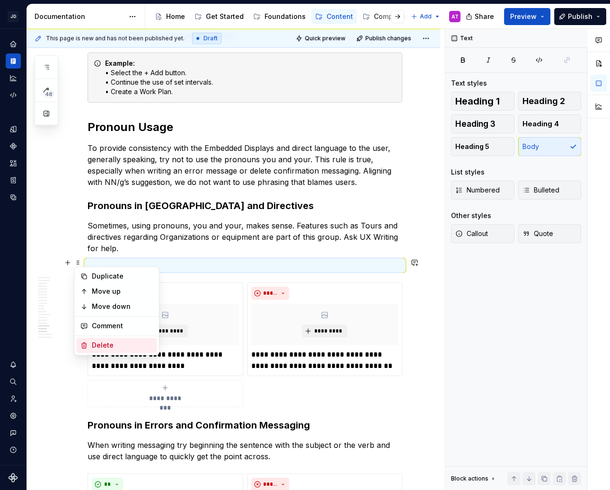
click at [123, 344] on div "Delete" at bounding box center [122, 345] width 61 height 9
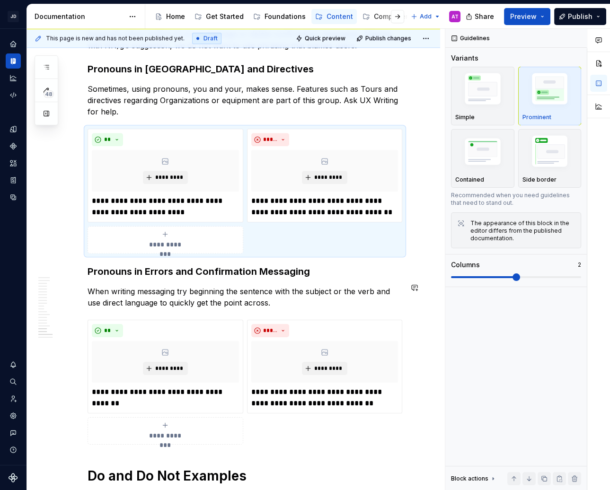
scroll to position [1473, 0]
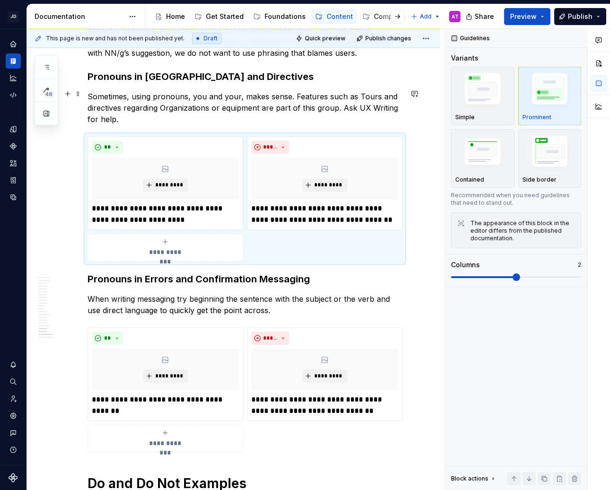
click at [123, 116] on p "Sometimes, using pronouns, you and your, makes sense. Features such as Tours an…" at bounding box center [244, 108] width 314 height 34
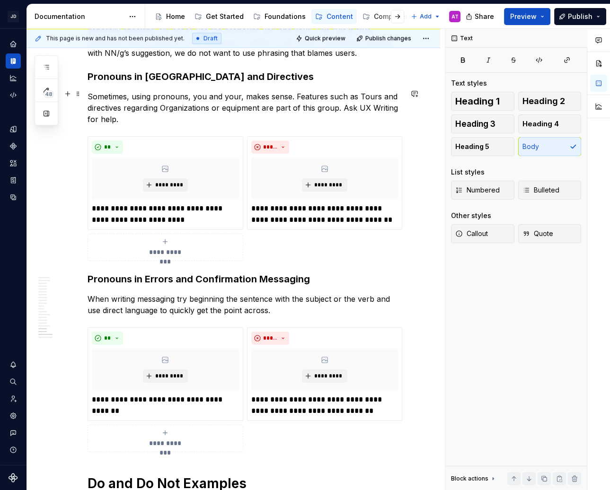
click at [165, 101] on p "Sometimes, using pronouns, you and your, makes sense. Features such as Tours an…" at bounding box center [244, 108] width 314 height 34
click at [124, 120] on p "Sometimes, using pronouns, you and your, makes sense. Features such as Tours an…" at bounding box center [244, 108] width 314 height 34
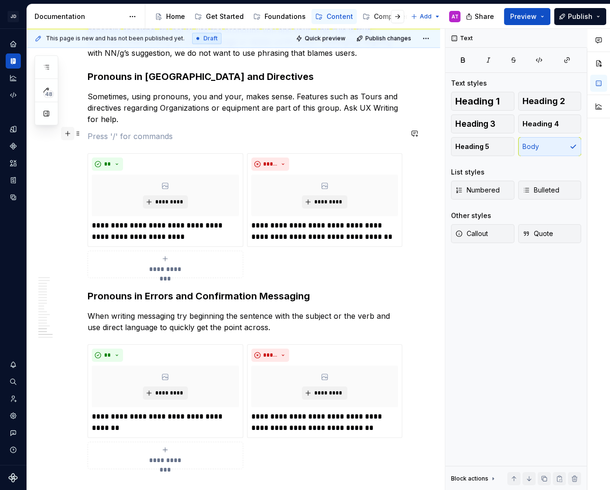
click at [68, 136] on button "button" at bounding box center [67, 133] width 13 height 13
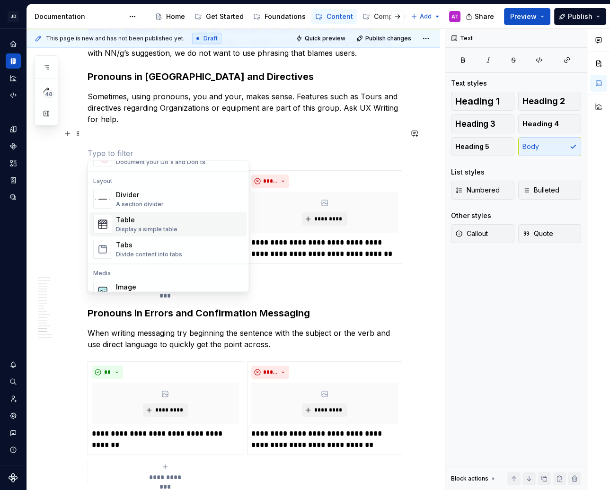
scroll to position [211, 0]
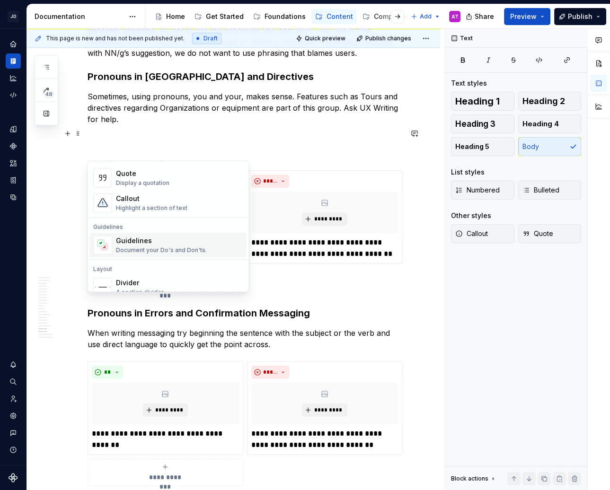
click at [196, 249] on div "Document your Do's and Don'ts." at bounding box center [161, 250] width 91 height 8
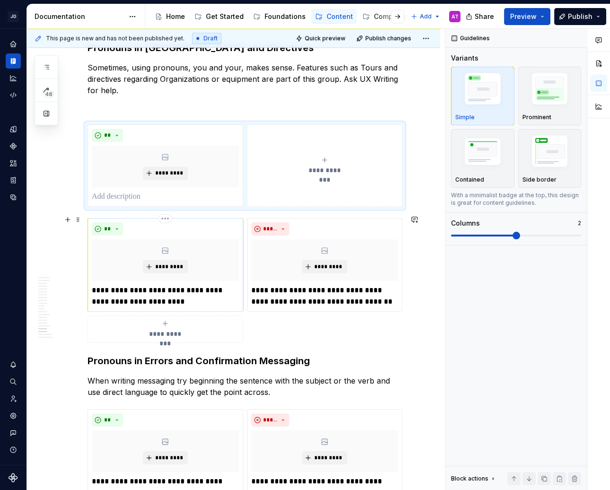
scroll to position [1481, 0]
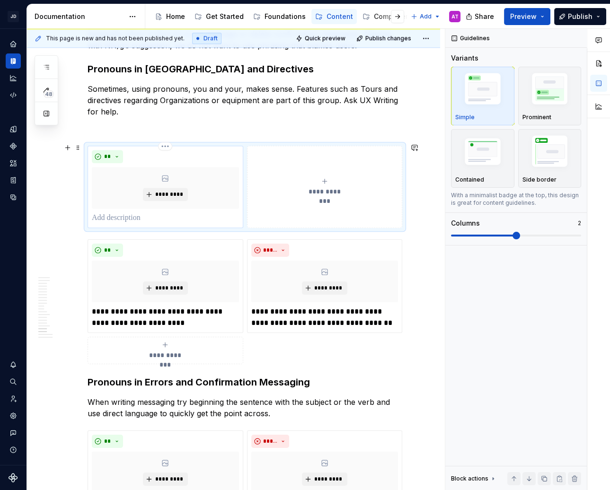
click at [139, 216] on p at bounding box center [165, 217] width 147 height 11
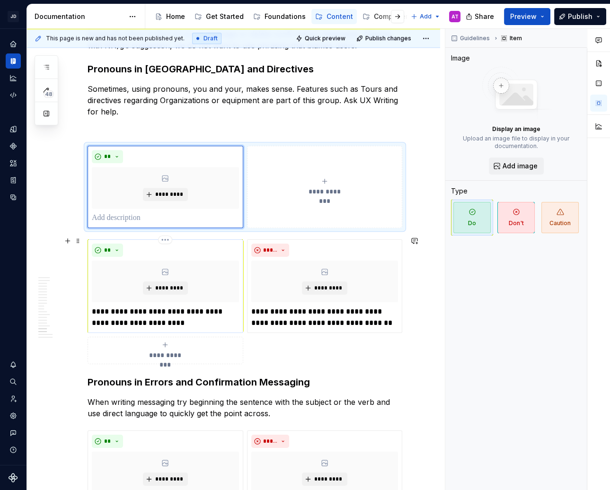
click at [162, 320] on p "**********" at bounding box center [165, 317] width 147 height 23
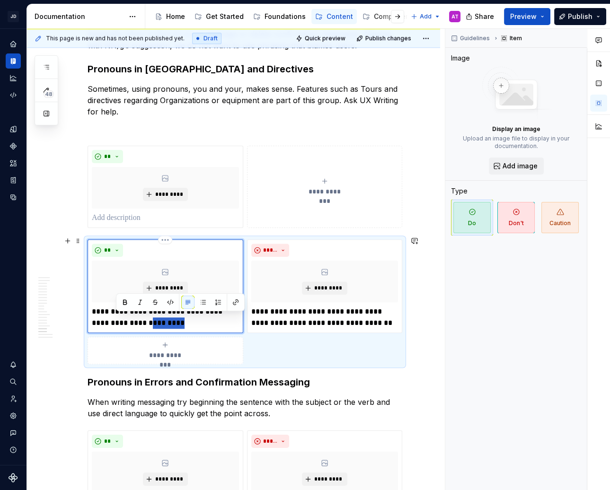
drag, startPoint x: 159, startPoint y: 318, endPoint x: 109, endPoint y: 316, distance: 50.2
click at [114, 316] on p "**********" at bounding box center [165, 317] width 147 height 23
click at [104, 318] on p "**********" at bounding box center [165, 317] width 147 height 23
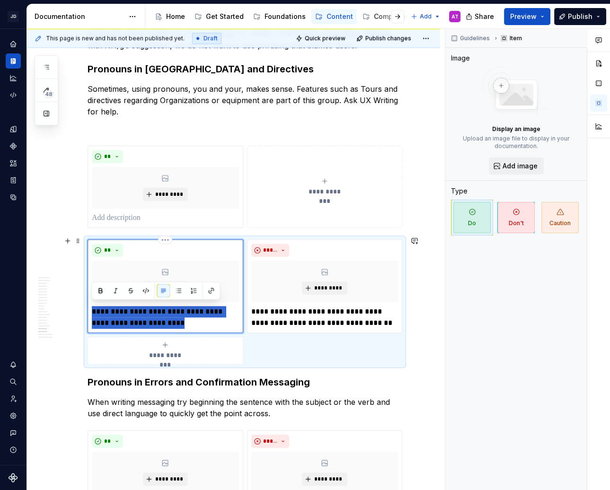
drag, startPoint x: 151, startPoint y: 320, endPoint x: 88, endPoint y: 308, distance: 64.0
click at [88, 308] on div "**********" at bounding box center [165, 286] width 156 height 94
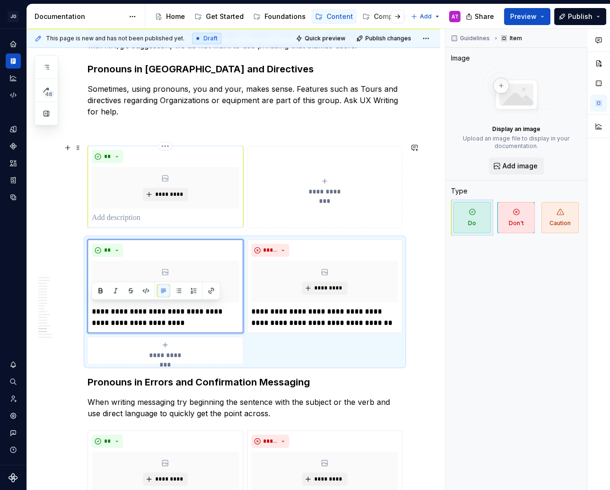
click at [164, 216] on p at bounding box center [165, 217] width 147 height 11
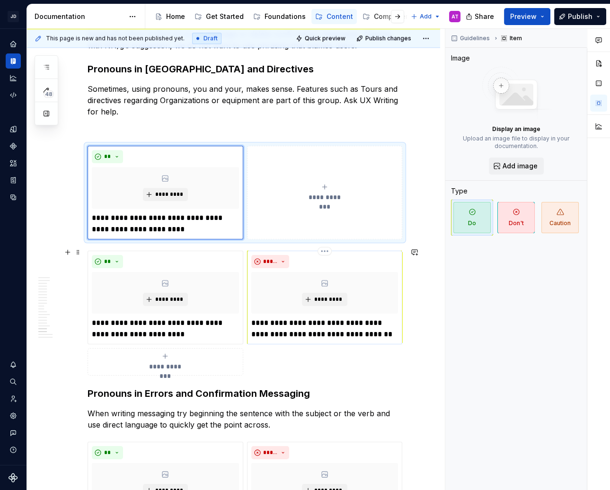
click at [311, 321] on p "**********" at bounding box center [324, 328] width 147 height 23
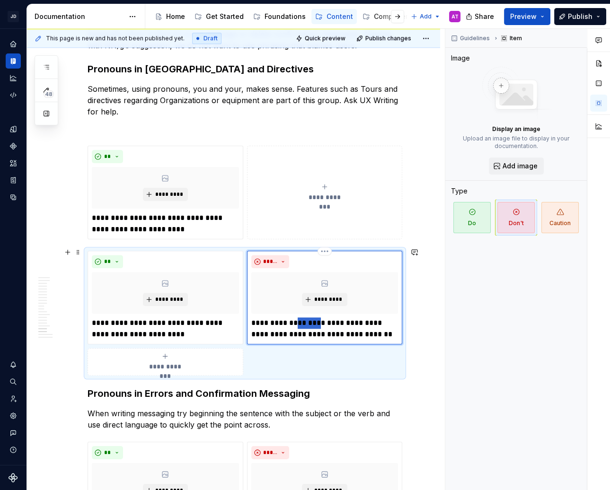
click at [311, 321] on p "**********" at bounding box center [324, 328] width 147 height 23
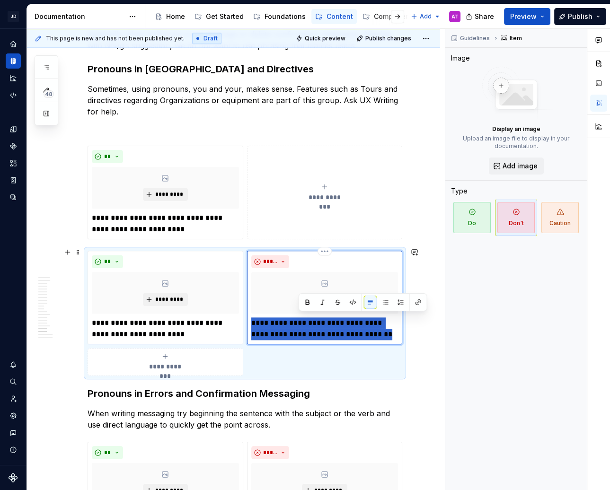
click at [311, 321] on p "**********" at bounding box center [324, 328] width 147 height 23
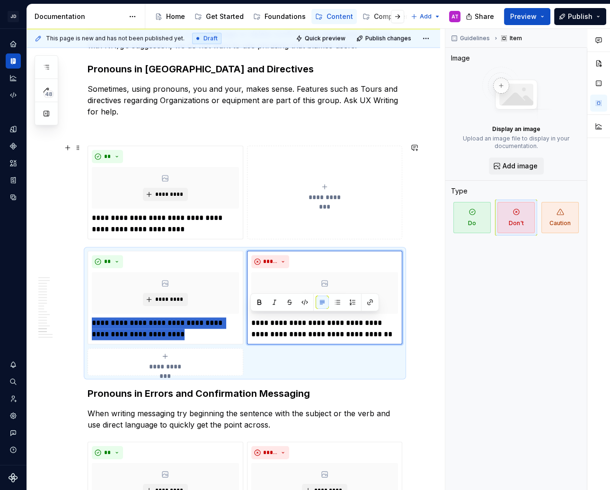
click at [294, 222] on button "**********" at bounding box center [324, 193] width 155 height 94
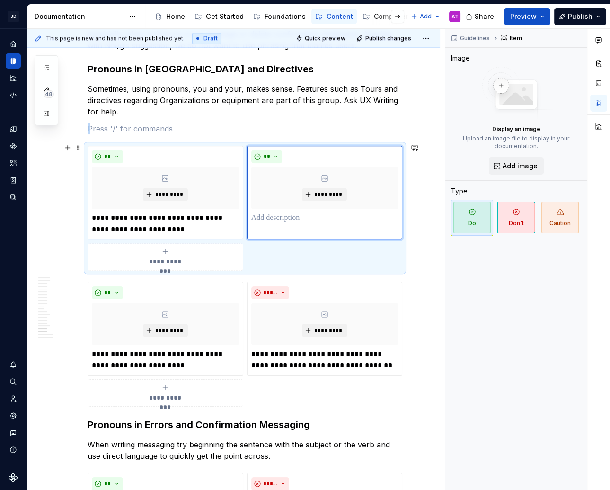
scroll to position [1511, 0]
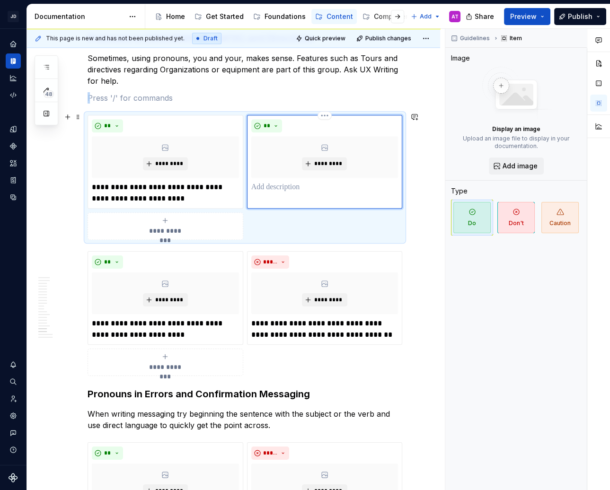
click at [297, 185] on p at bounding box center [324, 187] width 147 height 11
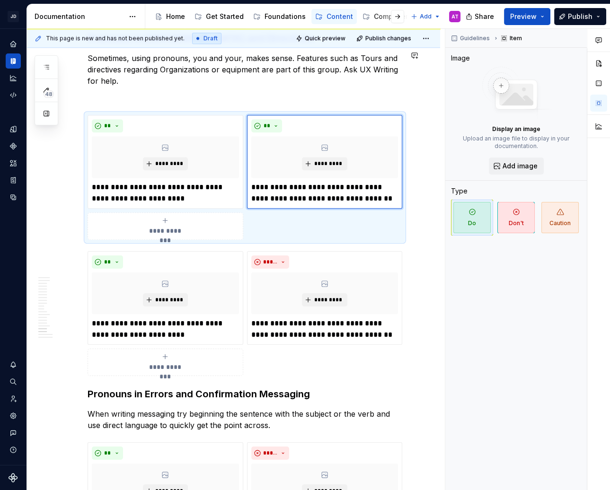
type textarea "*"
